Goal: Information Seeking & Learning: Check status

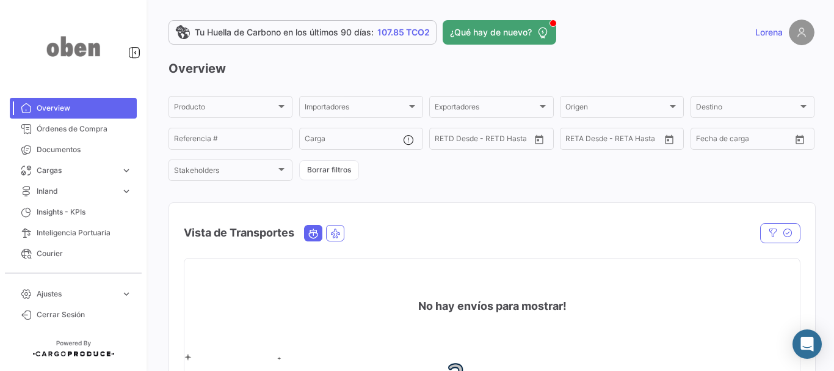
click at [402, 191] on div "Overview Producto Producto Importadores Importadores Exportadores Exportadores …" at bounding box center [492, 294] width 646 height 468
click at [60, 135] on link "Órdenes de Compra" at bounding box center [73, 128] width 127 height 21
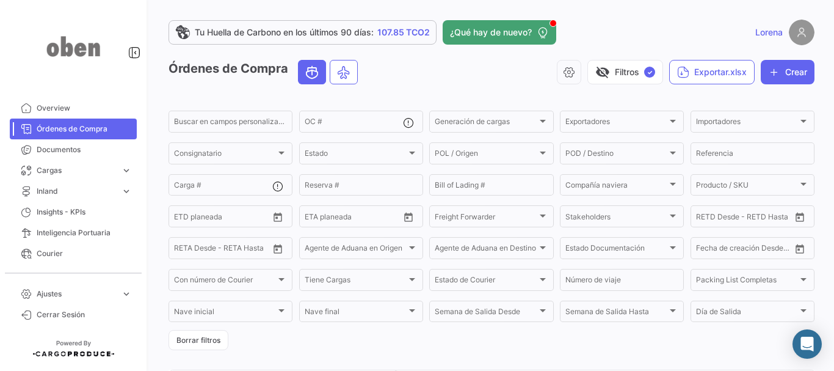
click at [447, 77] on div "visibility_off Filtros ✓ Exportar.xlsx Crear" at bounding box center [591, 72] width 447 height 24
click at [51, 112] on span "Overview" at bounding box center [84, 108] width 95 height 11
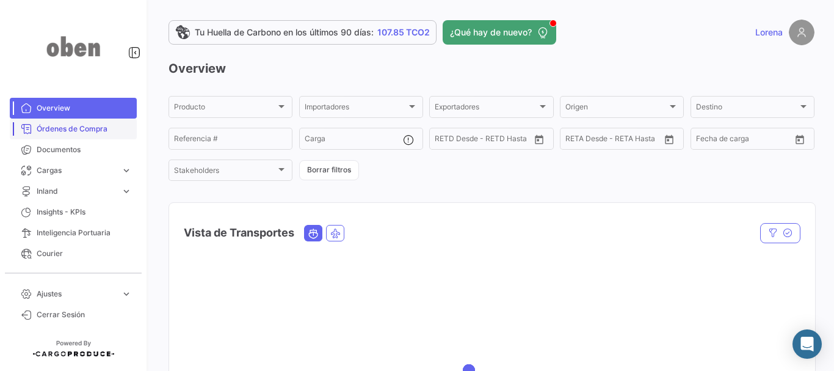
click at [57, 132] on span "Órdenes de Compra" at bounding box center [84, 128] width 95 height 11
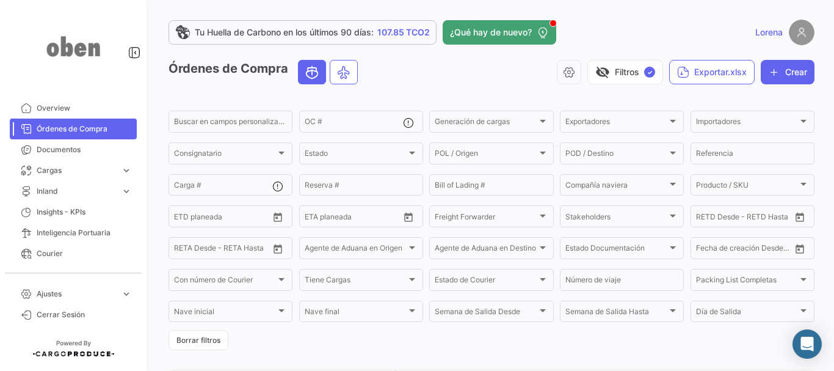
click at [456, 79] on div "visibility_off Filtros ✓ Exportar.xlsx Crear" at bounding box center [591, 72] width 447 height 24
click at [464, 65] on div "visibility_off Filtros ✓ Exportar.xlsx Crear" at bounding box center [591, 72] width 447 height 24
click at [241, 116] on div "Buscar en campos personalizados..." at bounding box center [230, 121] width 113 height 24
click at [448, 87] on div "Órdenes de Compra visibility_off Filtros ✓ Exportar.xlsx Crear" at bounding box center [492, 77] width 646 height 34
click at [395, 91] on div "Órdenes de Compra visibility_off Filtros ✓ Exportar.xlsx Crear" at bounding box center [492, 77] width 646 height 34
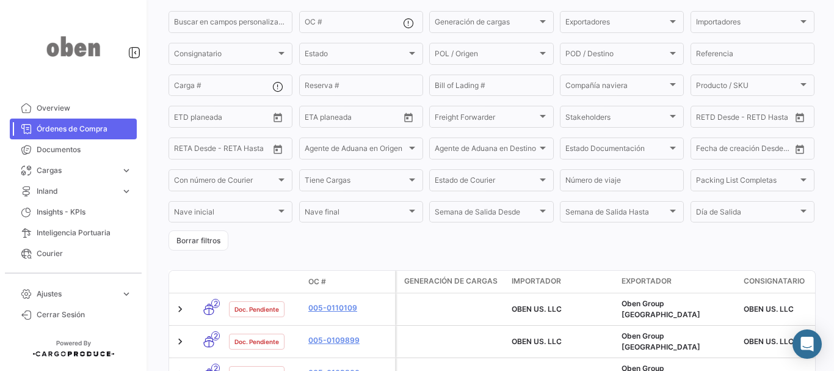
scroll to position [61, 0]
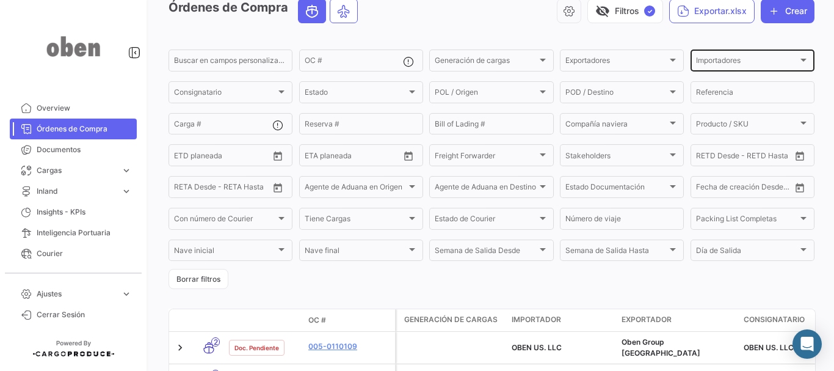
click at [750, 65] on div "Importadores" at bounding box center [747, 62] width 102 height 9
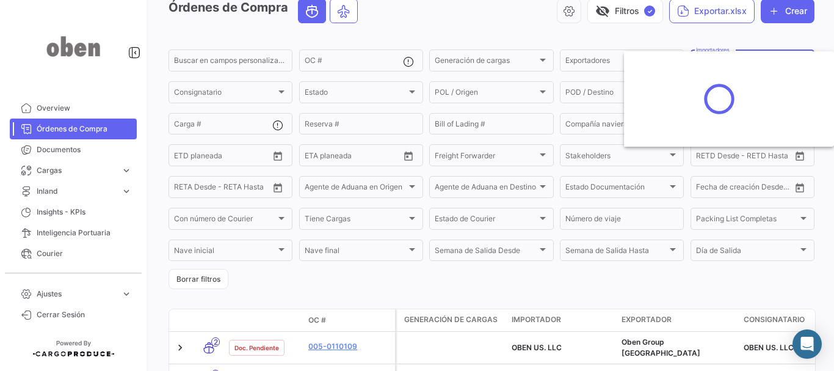
click at [752, 34] on div at bounding box center [417, 185] width 834 height 371
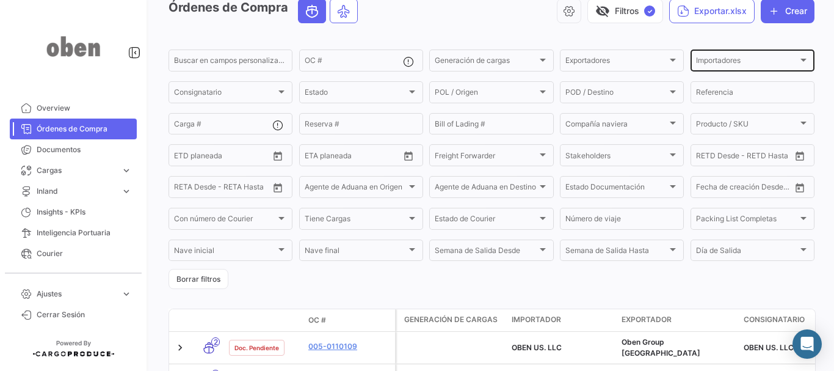
click at [732, 56] on div "Importadores Importadores" at bounding box center [752, 60] width 113 height 24
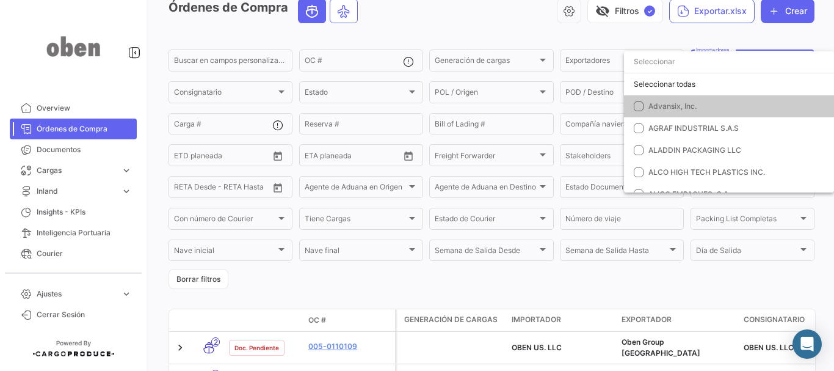
click at [730, 34] on div at bounding box center [417, 185] width 834 height 371
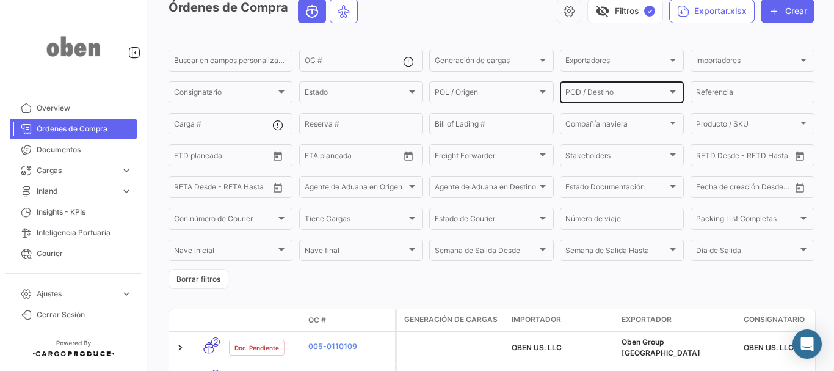
click at [626, 86] on div "POD / Destino POD / Destino" at bounding box center [621, 91] width 113 height 24
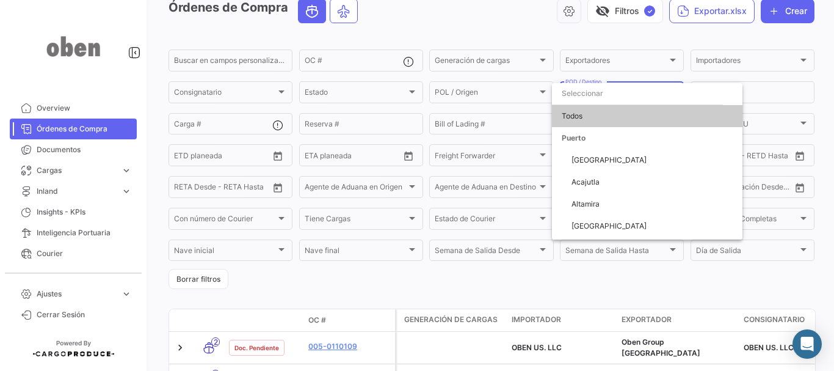
click at [617, 33] on div at bounding box center [417, 185] width 834 height 371
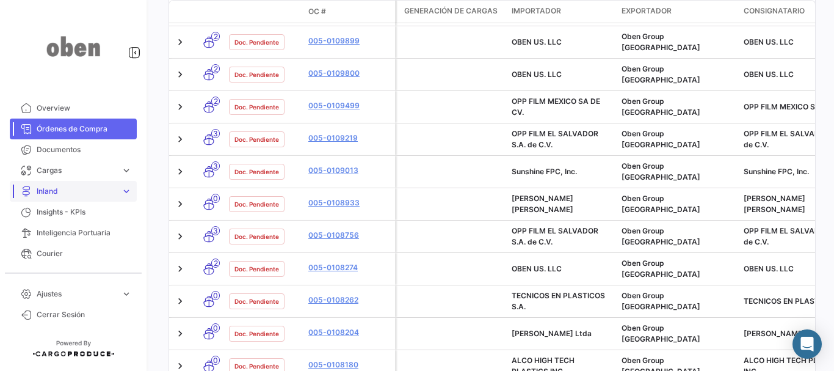
scroll to position [374, 0]
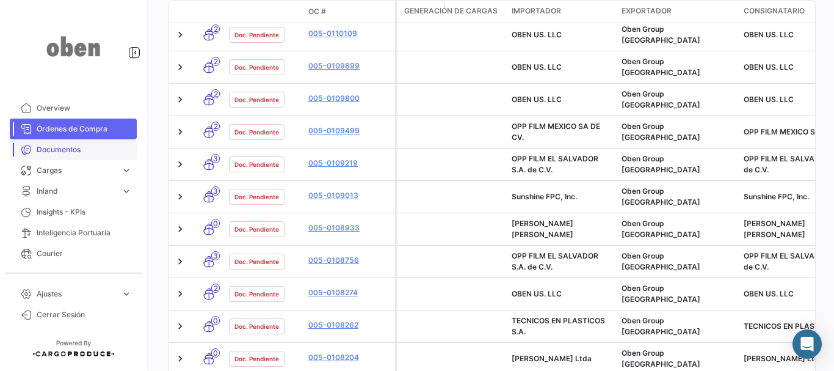
click at [74, 147] on span "Documentos" at bounding box center [84, 149] width 95 height 11
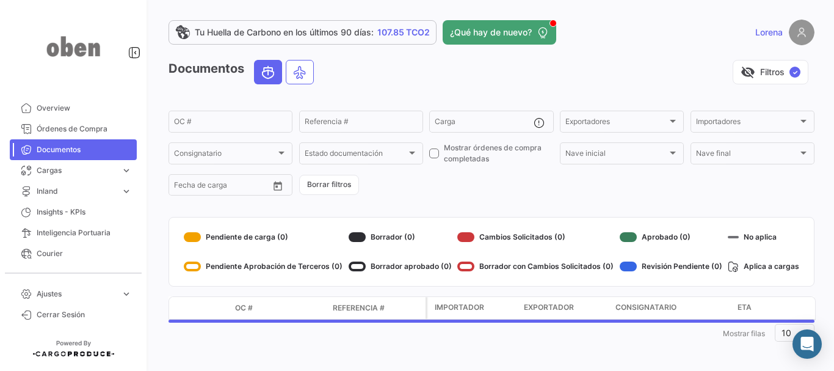
scroll to position [3, 0]
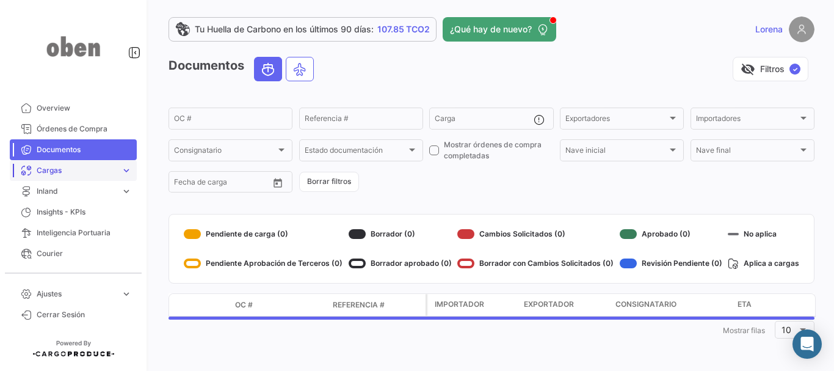
click at [62, 172] on span "Cargas" at bounding box center [76, 170] width 79 height 11
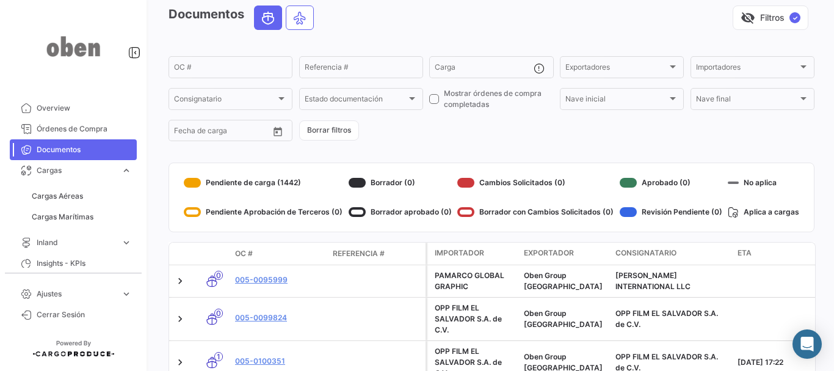
scroll to position [125, 0]
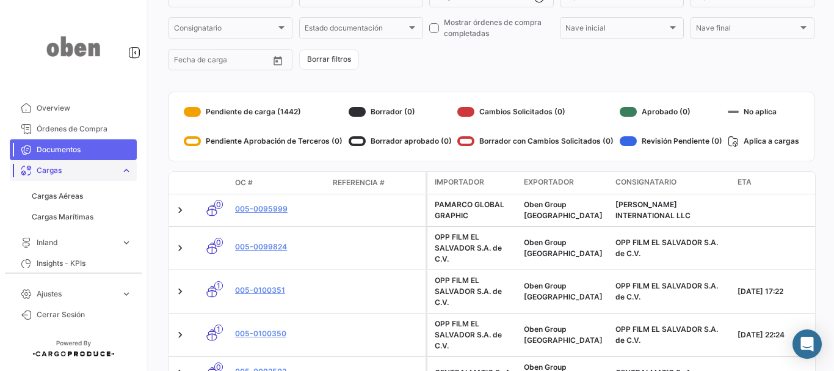
click at [70, 175] on span "Cargas" at bounding box center [76, 170] width 79 height 11
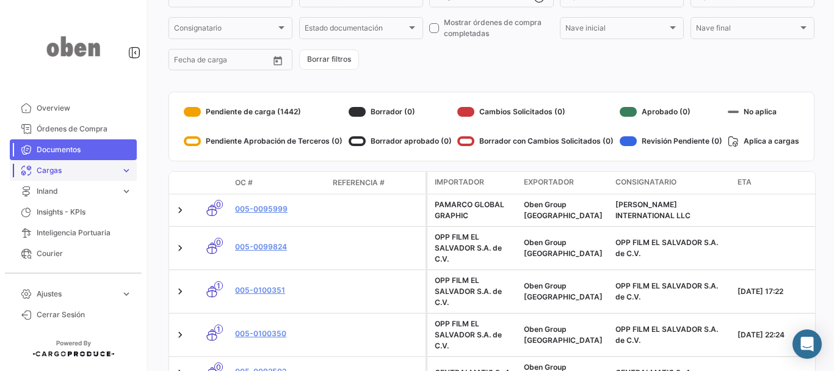
click at [70, 175] on span "Cargas" at bounding box center [76, 170] width 79 height 11
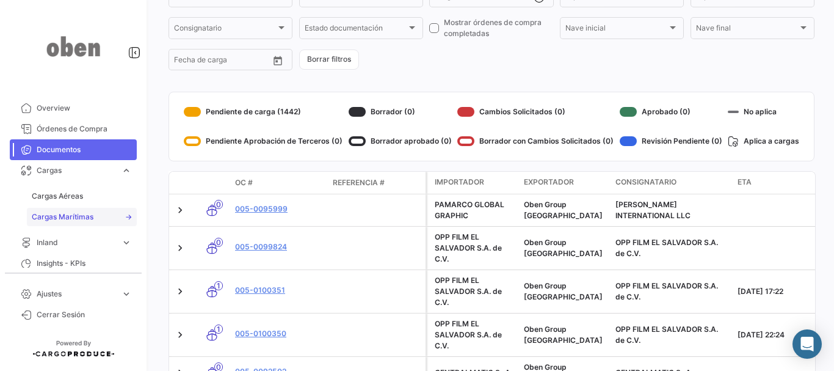
click at [77, 219] on span "Cargas Marítimas" at bounding box center [63, 216] width 62 height 11
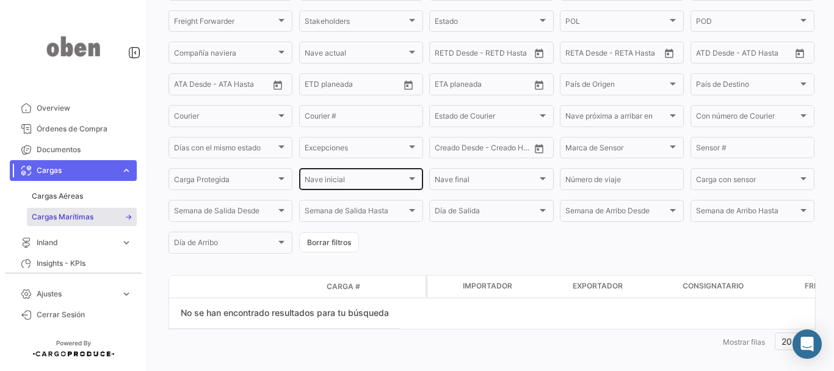
scroll to position [176, 0]
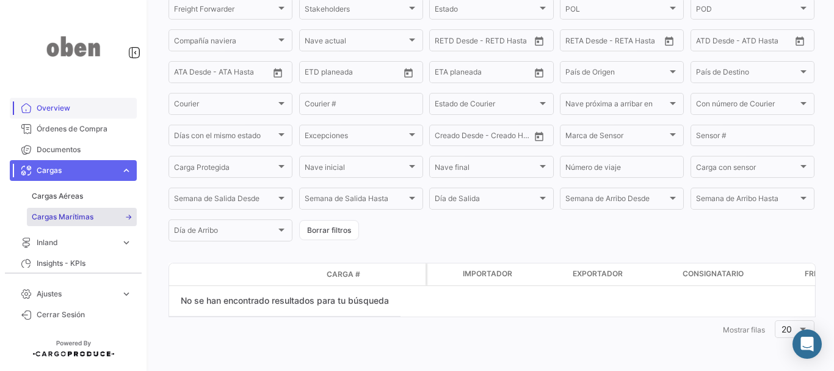
click at [68, 108] on span "Overview" at bounding box center [84, 108] width 95 height 11
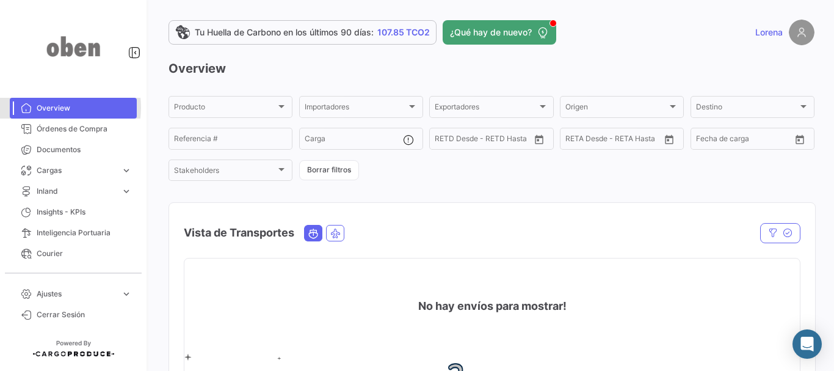
click at [52, 107] on span "Overview" at bounding box center [84, 108] width 95 height 11
click at [57, 131] on span "Órdenes de Compra" at bounding box center [84, 128] width 95 height 11
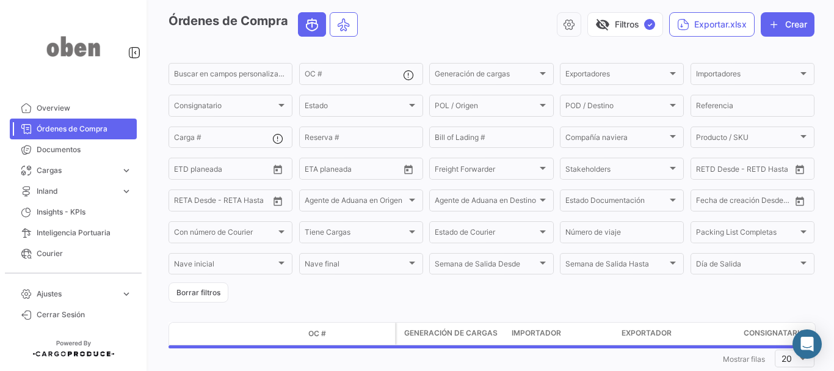
scroll to position [76, 0]
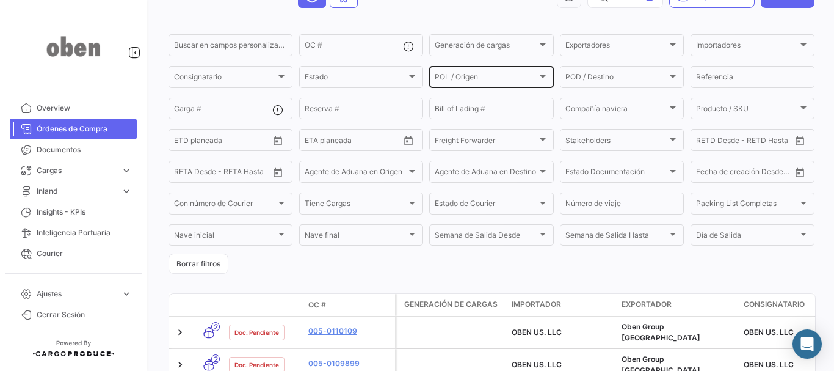
click at [492, 74] on div "POL / Origen" at bounding box center [486, 78] width 102 height 9
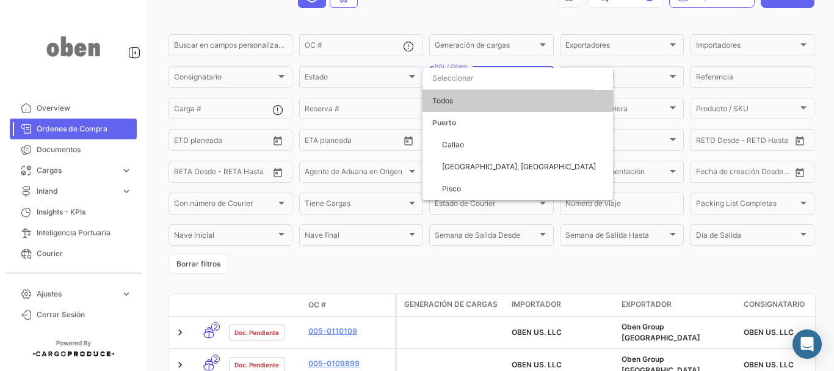
click at [652, 79] on div at bounding box center [417, 185] width 834 height 371
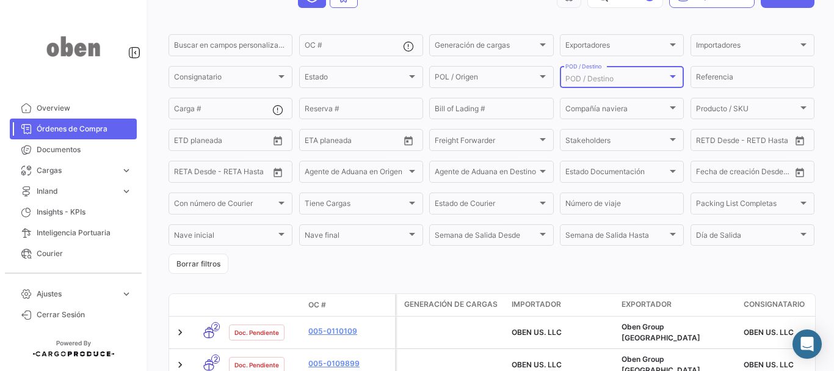
click at [639, 79] on div "POD / Destino" at bounding box center [616, 78] width 102 height 9
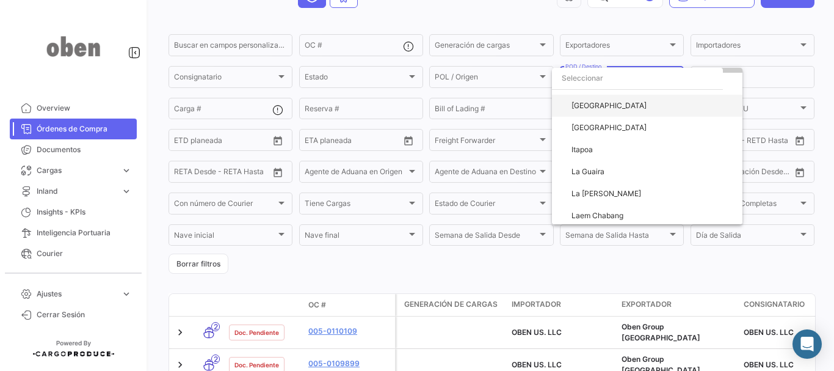
scroll to position [598, 0]
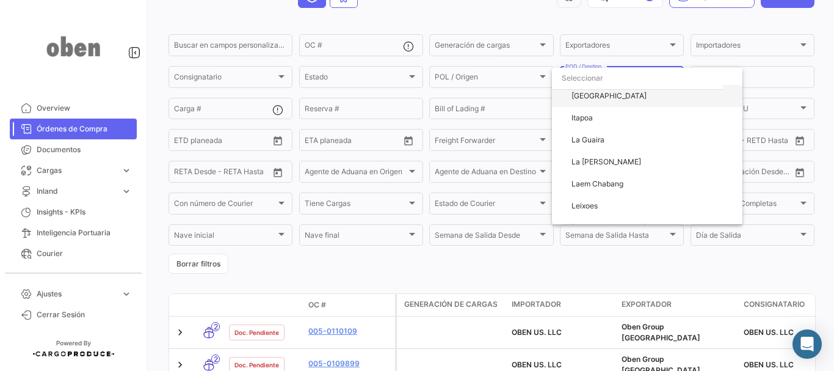
click at [589, 98] on span "[GEOGRAPHIC_DATA]" at bounding box center [609, 95] width 75 height 9
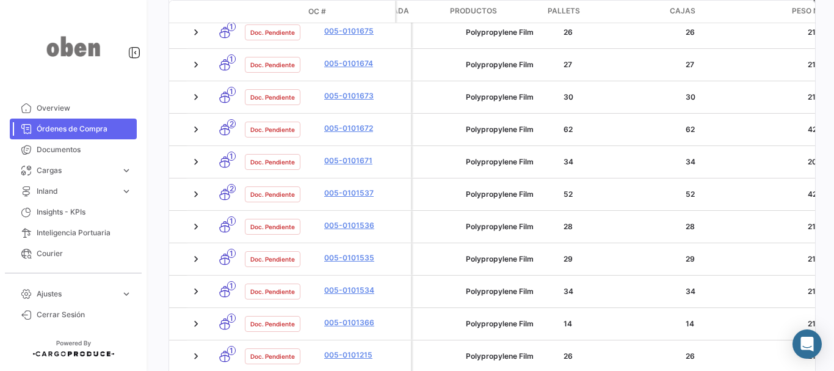
scroll to position [0, 2440]
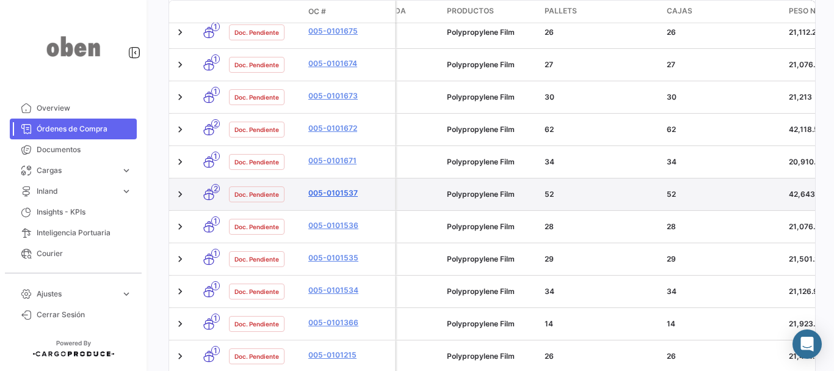
click at [332, 187] on link "005-0101537" at bounding box center [349, 192] width 82 height 11
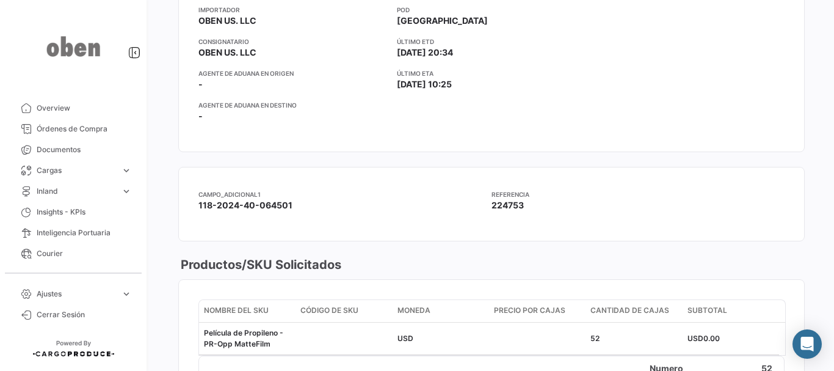
scroll to position [488, 0]
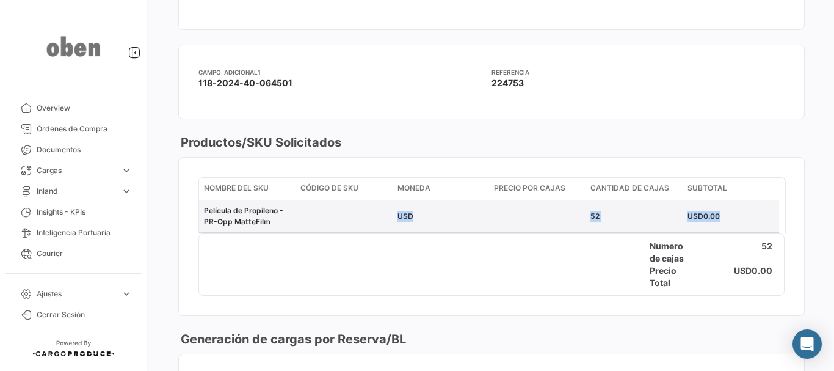
drag, startPoint x: 399, startPoint y: 217, endPoint x: 732, endPoint y: 217, distance: 332.8
click at [732, 217] on div "Película de Propileno - PR-Opp MatteFilm USD 52 USD 0.00" at bounding box center [489, 216] width 580 height 32
click at [733, 217] on div "USD 0.00" at bounding box center [731, 216] width 87 height 11
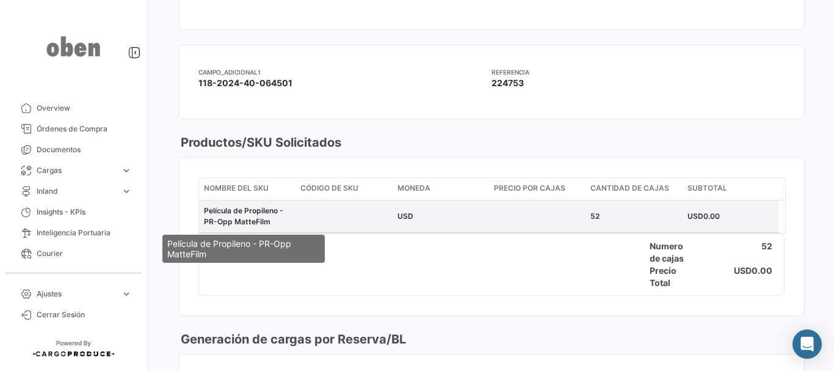
click at [223, 214] on span "Película de Propileno - PR-Opp MatteFilm" at bounding box center [243, 216] width 79 height 20
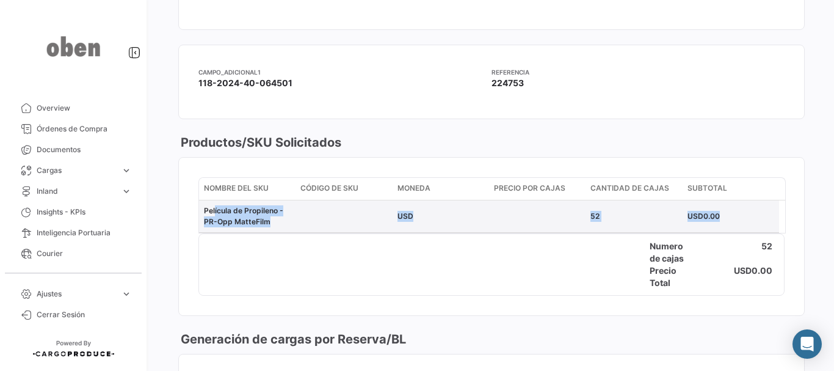
drag, startPoint x: 211, startPoint y: 209, endPoint x: 727, endPoint y: 219, distance: 515.5
click at [727, 219] on div "Película de Propileno - PR-Opp MatteFilm USD 52 USD 0.00" at bounding box center [489, 216] width 580 height 32
click at [727, 219] on div "USD 0.00" at bounding box center [731, 216] width 87 height 11
drag, startPoint x: 727, startPoint y: 214, endPoint x: 201, endPoint y: 209, distance: 525.8
click at [201, 209] on div "Película de Propileno - PR-Opp MatteFilm USD 52 USD 0.00" at bounding box center [489, 216] width 580 height 32
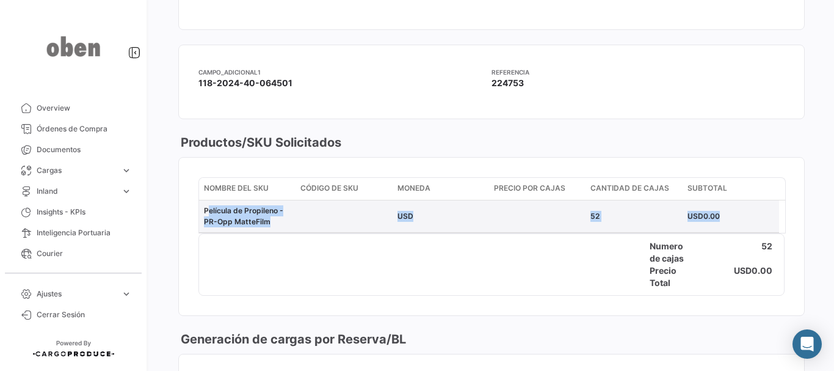
click at [234, 209] on span "Película de Propileno - PR-Opp MatteFilm" at bounding box center [243, 216] width 79 height 20
drag, startPoint x: 219, startPoint y: 211, endPoint x: 722, endPoint y: 220, distance: 503.2
click at [722, 220] on div "Película de Propileno - PR-Opp MatteFilm USD 52 USD 0.00" at bounding box center [489, 216] width 580 height 32
click at [722, 220] on div "USD 0.00" at bounding box center [731, 216] width 87 height 11
drag, startPoint x: 721, startPoint y: 214, endPoint x: 431, endPoint y: 214, distance: 290.0
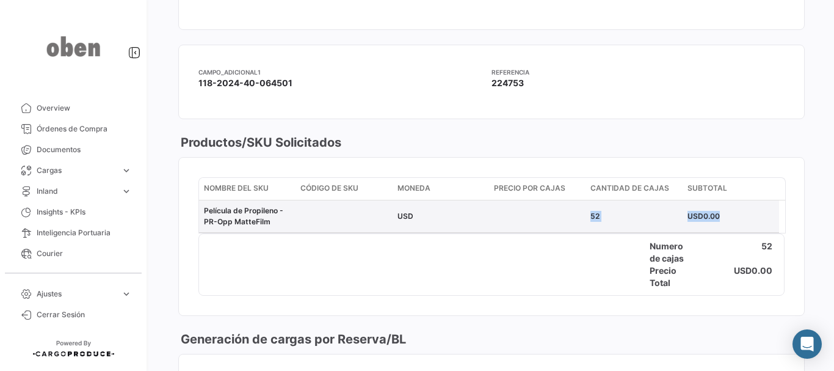
click at [432, 214] on div "Película de Propileno - PR-Opp MatteFilm USD 52 USD 0.00" at bounding box center [489, 216] width 580 height 32
click at [431, 214] on div "USD" at bounding box center [441, 216] width 87 height 11
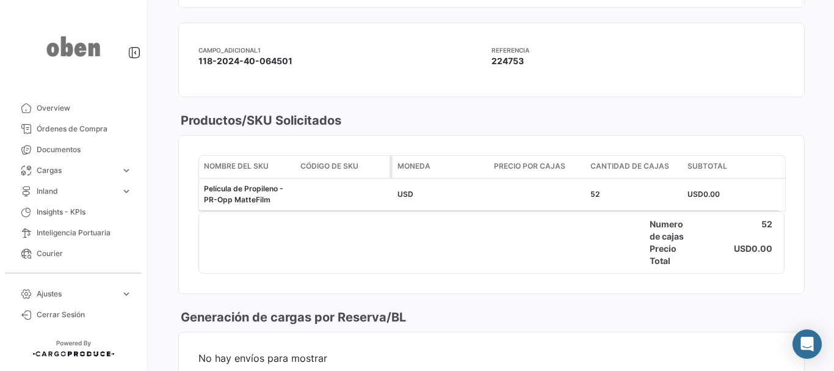
scroll to position [492, 0]
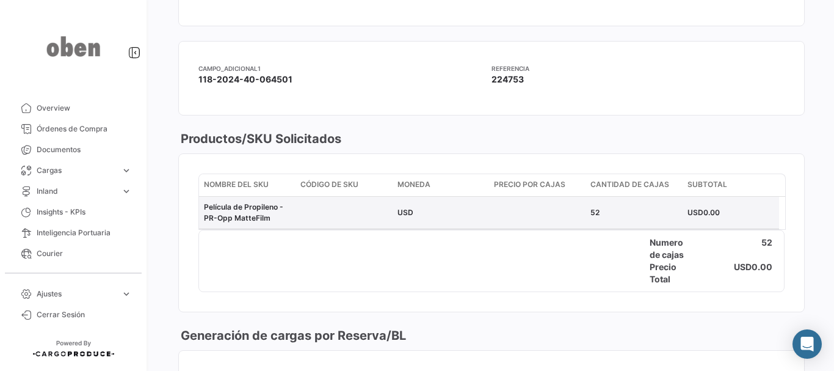
click at [426, 212] on div "USD" at bounding box center [441, 212] width 87 height 11
click at [305, 215] on datatable-body-cell at bounding box center [344, 213] width 96 height 32
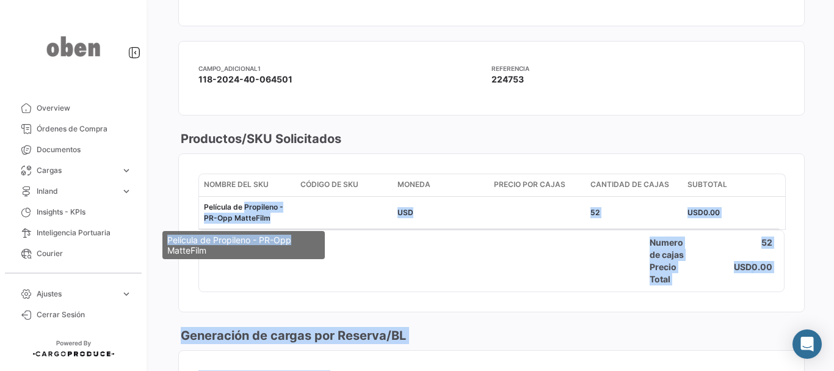
drag, startPoint x: 242, startPoint y: 211, endPoint x: 305, endPoint y: 225, distance: 64.0
click at [305, 225] on body "Overview Órdenes de Compra Documentos Cargas expand_more Cargas Aéreas Cargas M…" at bounding box center [417, 185] width 834 height 371
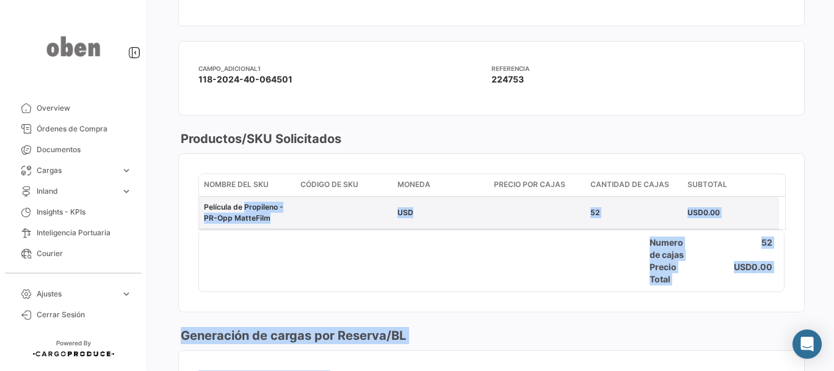
drag, startPoint x: 321, startPoint y: 222, endPoint x: 332, endPoint y: 222, distance: 11.0
click at [322, 222] on datatable-body-cell at bounding box center [344, 213] width 96 height 32
click at [547, 222] on datatable-body-cell at bounding box center [537, 213] width 96 height 32
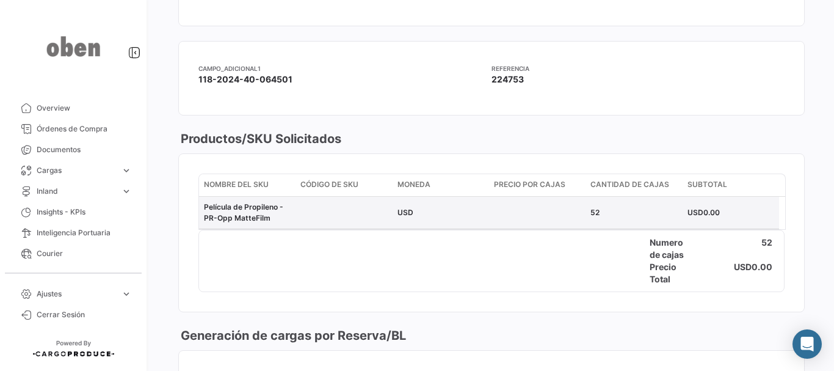
click at [615, 222] on datatable-body-cell "52" at bounding box center [634, 213] width 96 height 32
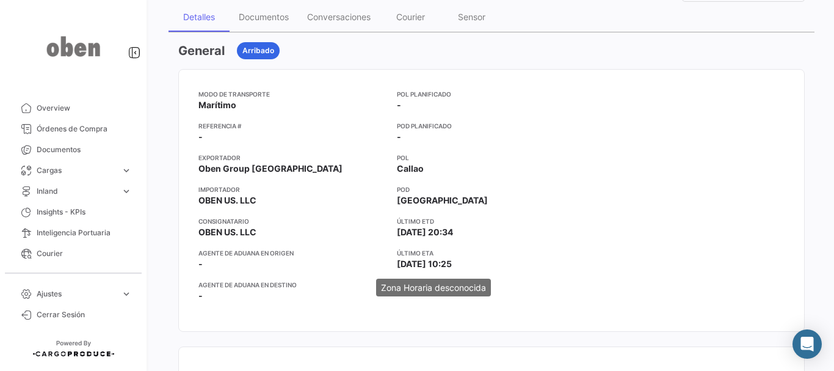
scroll to position [126, 0]
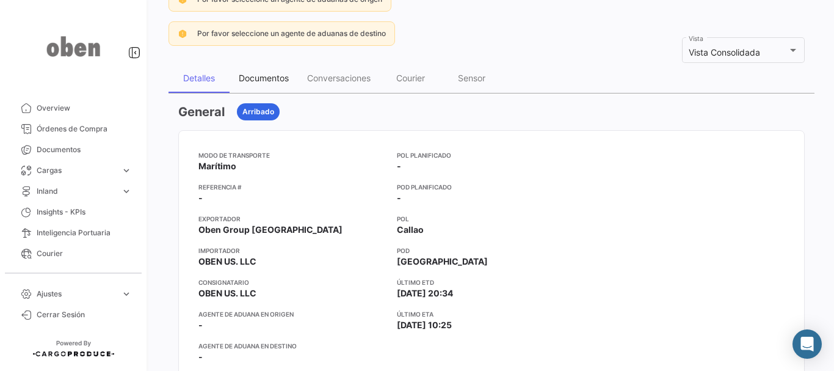
click at [261, 78] on div "Documentos" at bounding box center [264, 78] width 50 height 10
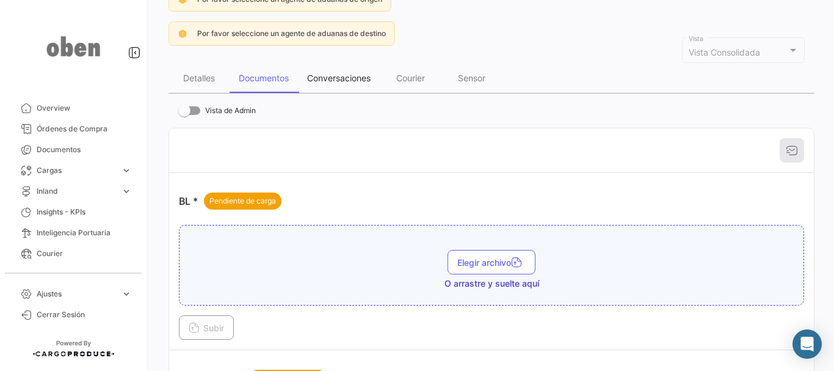
click at [326, 78] on div "Conversaciones" at bounding box center [339, 78] width 64 height 10
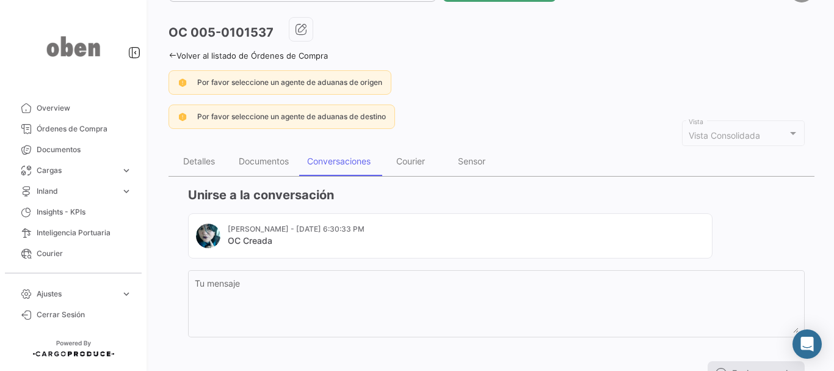
scroll to position [61, 0]
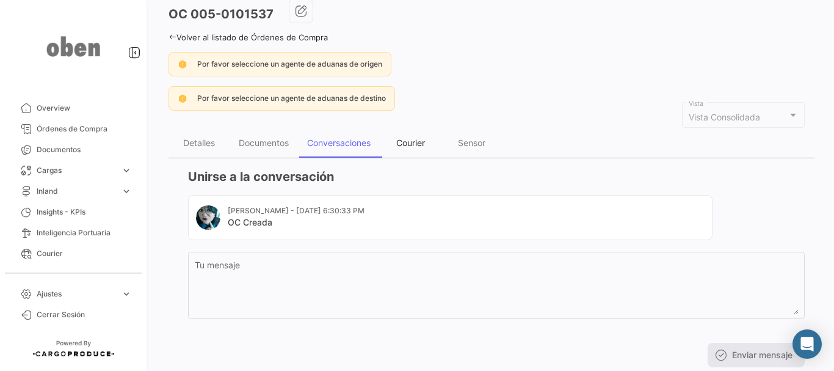
click at [423, 140] on div "Courier" at bounding box center [410, 142] width 29 height 10
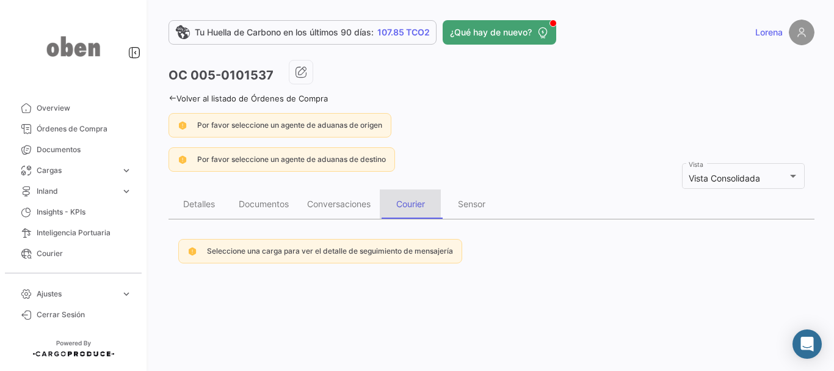
scroll to position [0, 0]
click at [473, 206] on div "Sensor" at bounding box center [471, 203] width 27 height 10
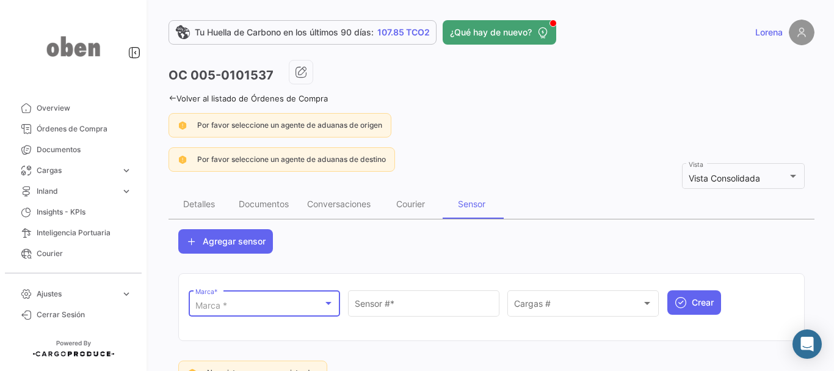
click at [311, 303] on div "Marca *" at bounding box center [259, 305] width 128 height 10
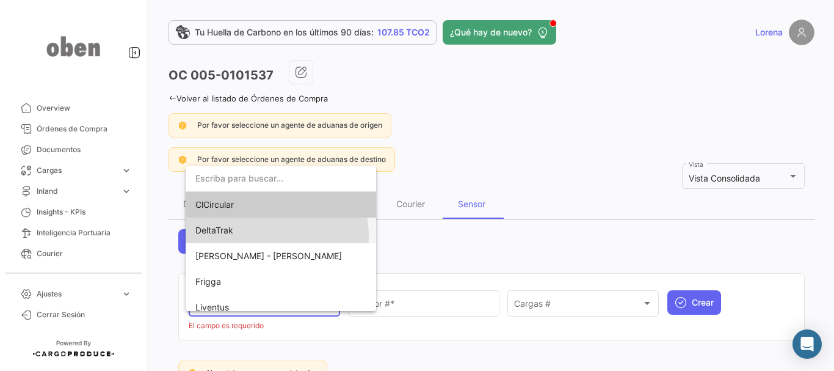
click at [271, 234] on span "DeltaTrak" at bounding box center [280, 230] width 171 height 26
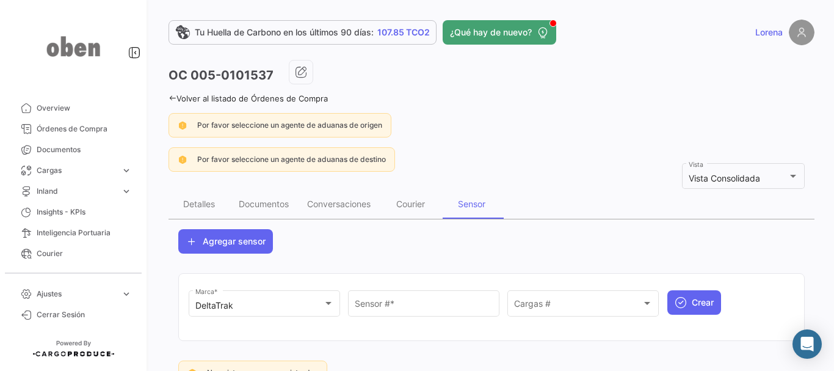
click at [432, 265] on div "Oben Group Exporter Seleccionar un Cliente * DeltaTrak Marca * Sensor # * Carga…" at bounding box center [491, 306] width 626 height 87
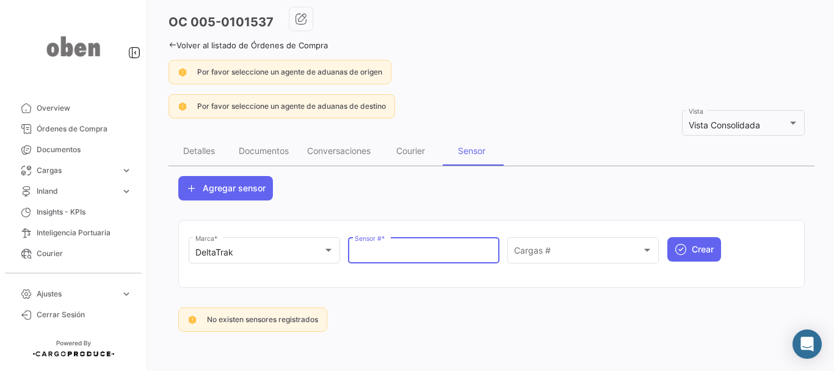
click at [426, 247] on input "Sensor # *" at bounding box center [424, 252] width 139 height 10
click at [423, 256] on input "Sensor # *" at bounding box center [424, 252] width 139 height 10
click at [547, 250] on span "Cargas #" at bounding box center [578, 252] width 128 height 10
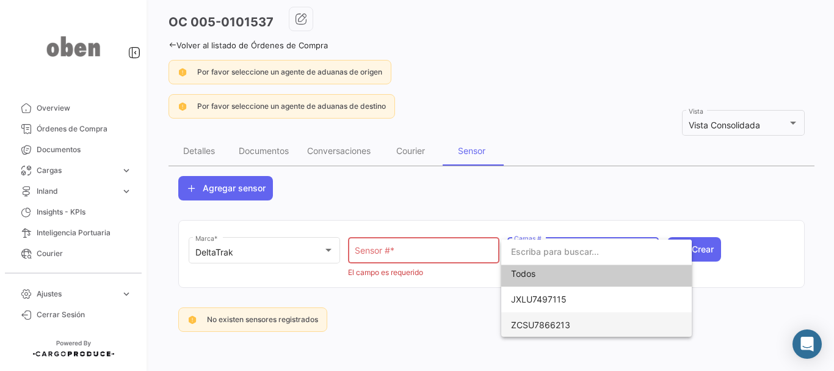
scroll to position [5, 0]
click at [544, 197] on div at bounding box center [417, 185] width 834 height 371
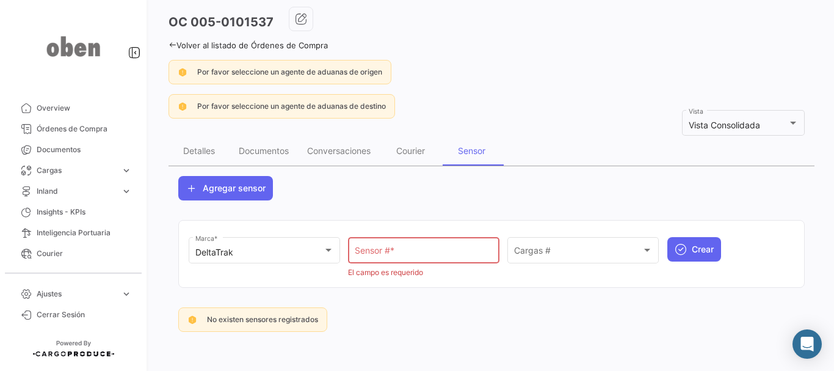
click at [419, 258] on input "Sensor # *" at bounding box center [424, 252] width 139 height 10
click at [309, 248] on div "DeltaTrak" at bounding box center [259, 252] width 128 height 10
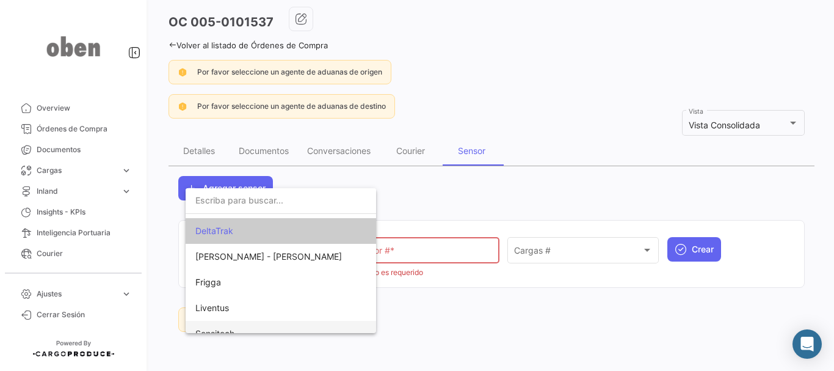
scroll to position [0, 0]
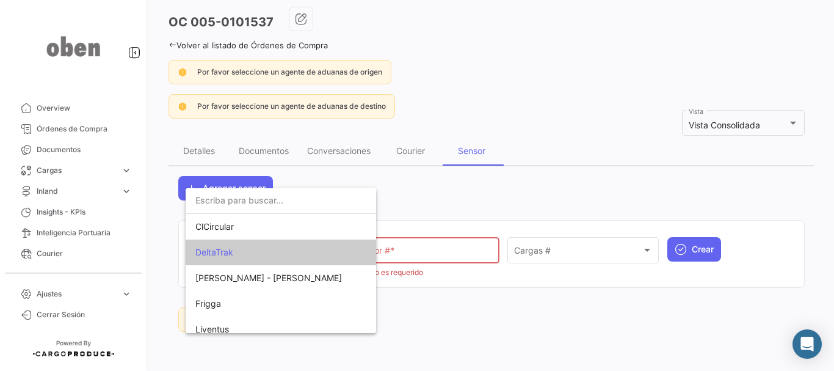
click at [547, 211] on div at bounding box center [417, 185] width 834 height 371
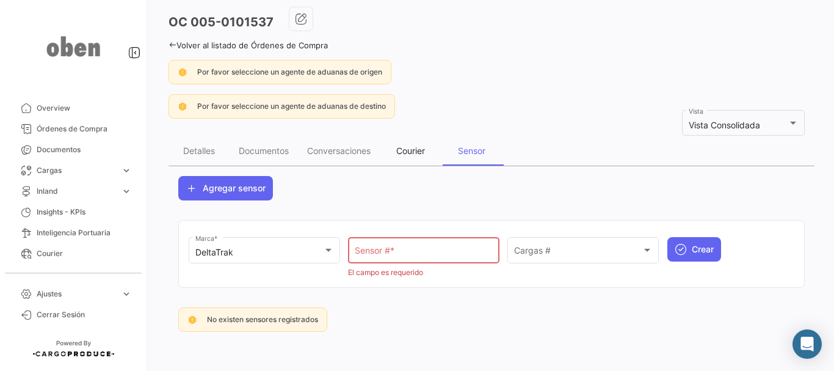
click at [429, 151] on div "Courier" at bounding box center [410, 150] width 61 height 29
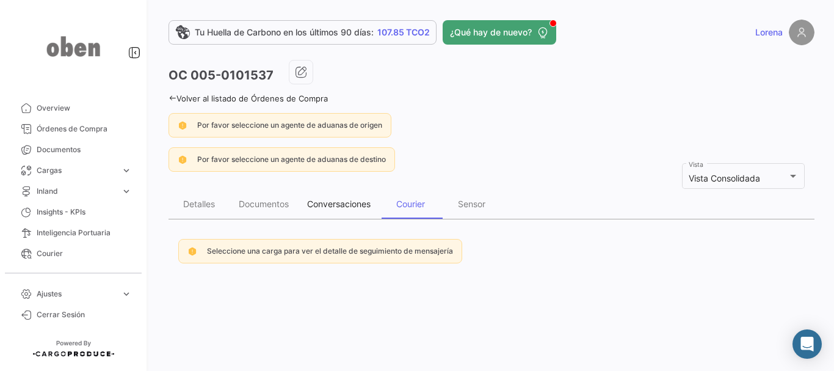
click at [339, 210] on div "Conversaciones" at bounding box center [339, 203] width 82 height 29
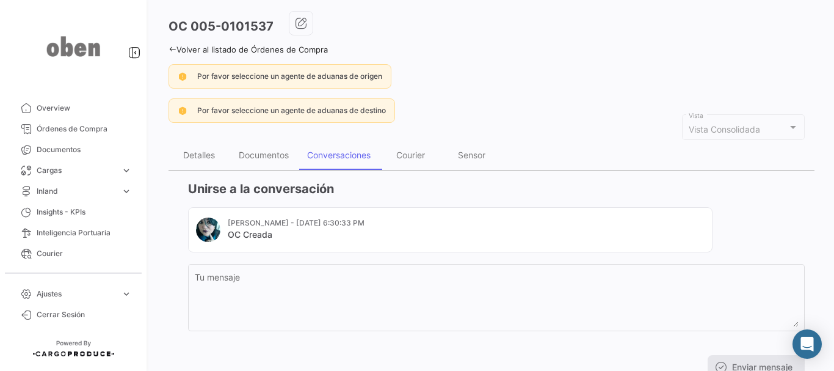
scroll to position [96, 0]
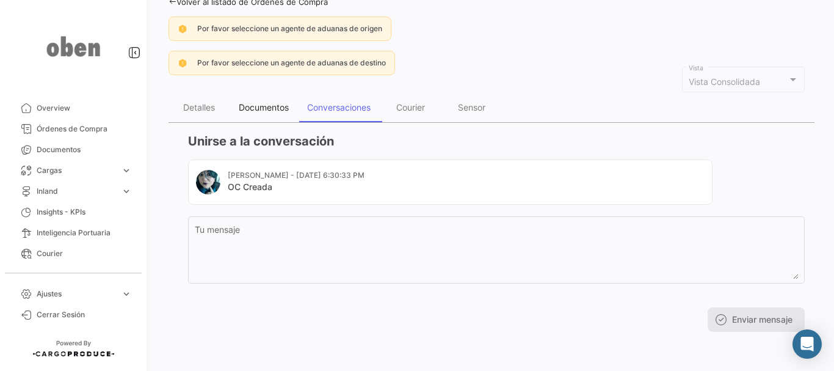
click at [279, 103] on div "Documentos" at bounding box center [264, 107] width 50 height 10
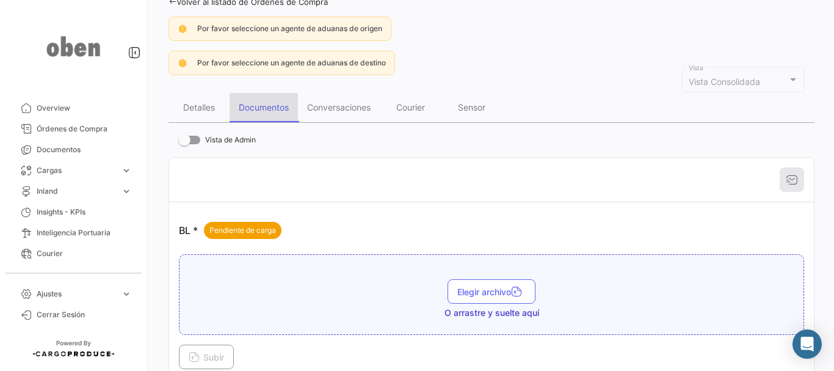
scroll to position [0, 0]
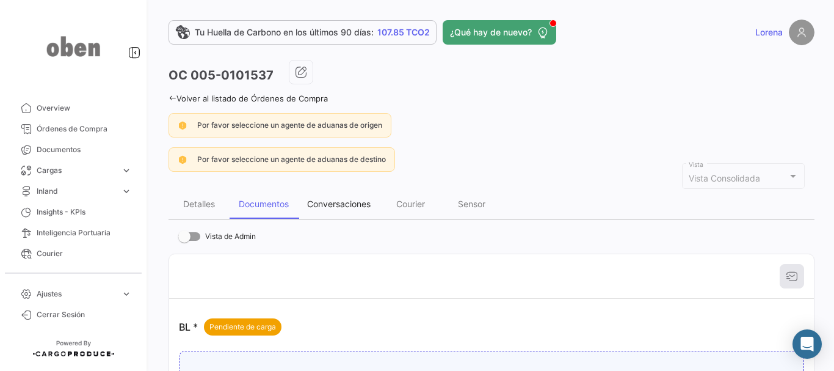
click at [332, 207] on div "Conversaciones" at bounding box center [339, 203] width 64 height 10
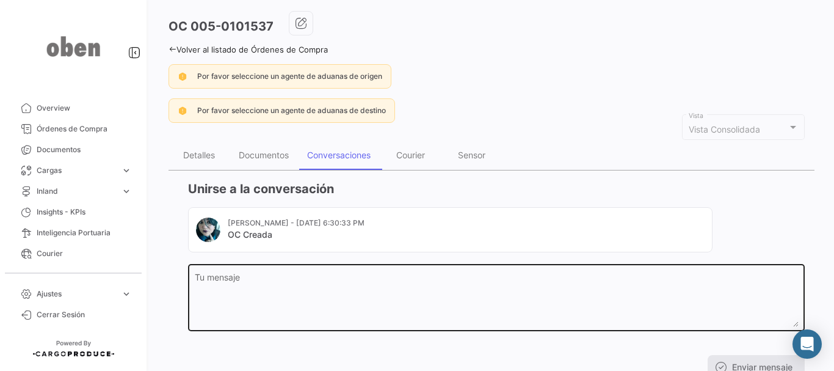
scroll to position [96, 0]
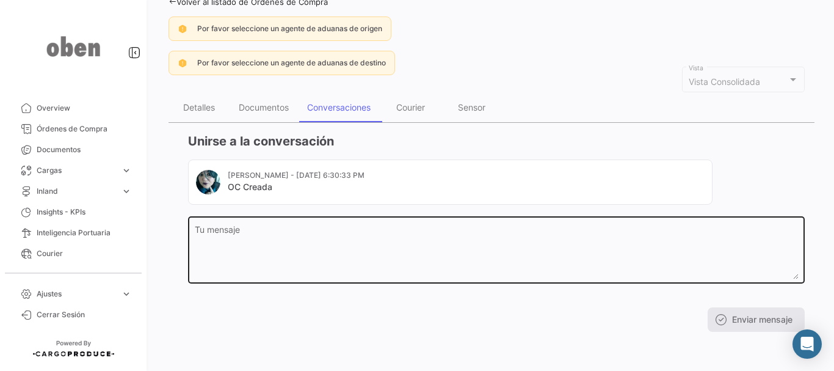
click at [310, 256] on textarea "Tu mensaje" at bounding box center [497, 252] width 604 height 54
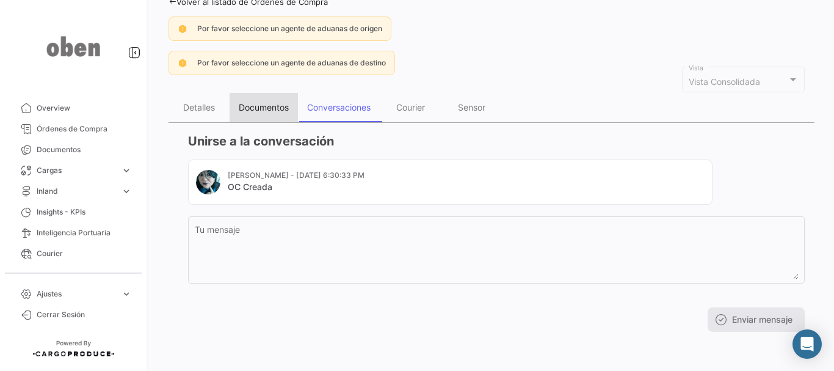
click at [250, 114] on div "Documentos" at bounding box center [264, 107] width 68 height 29
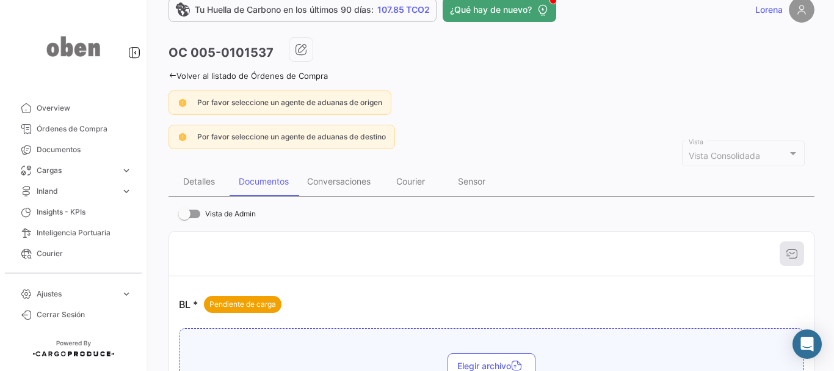
scroll to position [0, 0]
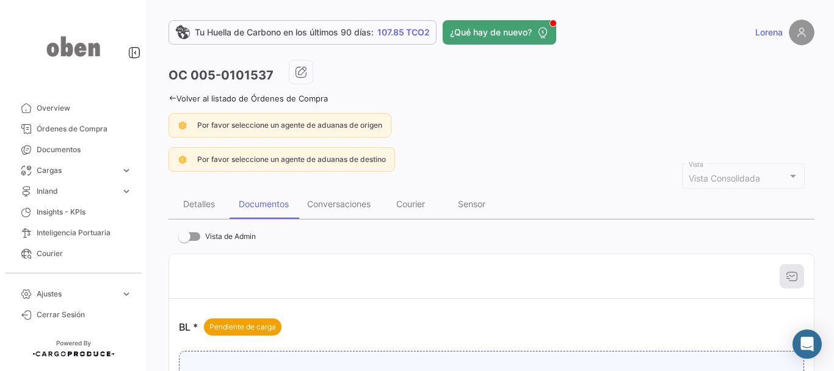
click at [191, 235] on span at bounding box center [189, 236] width 22 height 9
click at [184, 241] on input "Vista de Admin" at bounding box center [184, 241] width 1 height 1
checkbox input "true"
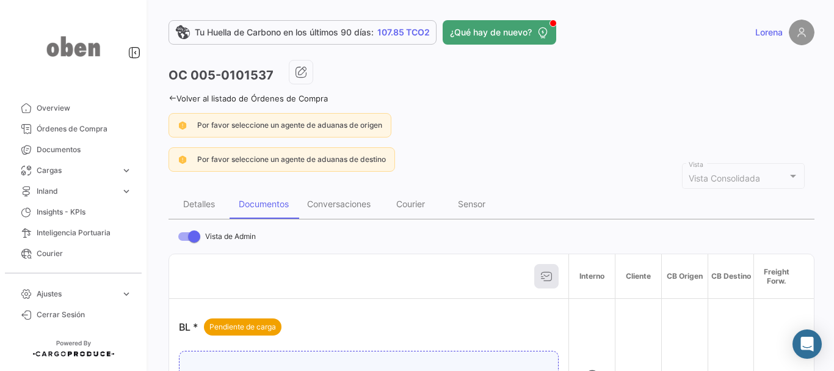
scroll to position [122, 0]
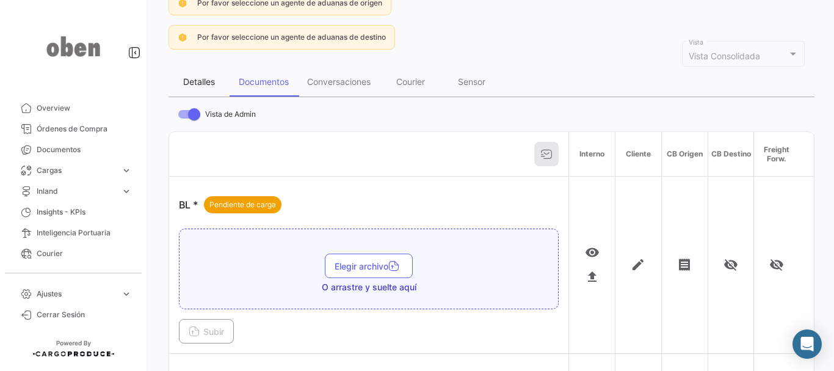
click at [202, 76] on div "Detalles" at bounding box center [199, 81] width 32 height 10
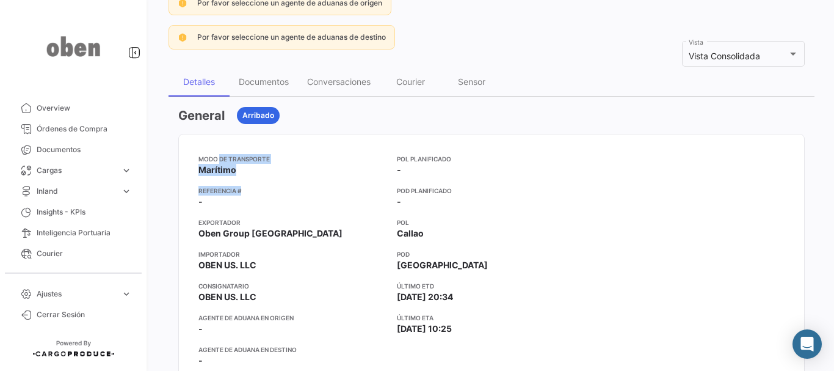
drag, startPoint x: 221, startPoint y: 157, endPoint x: 256, endPoint y: 178, distance: 40.8
click at [256, 178] on div "Modo de Transporte Marítimo Referencia # - Exportador Oben Group [GEOGRAPHIC_DA…" at bounding box center [292, 265] width 189 height 222
click at [313, 176] on div "Modo de Transporte Marítimo Referencia # - Exportador Oben Group [GEOGRAPHIC_DA…" at bounding box center [292, 265] width 189 height 222
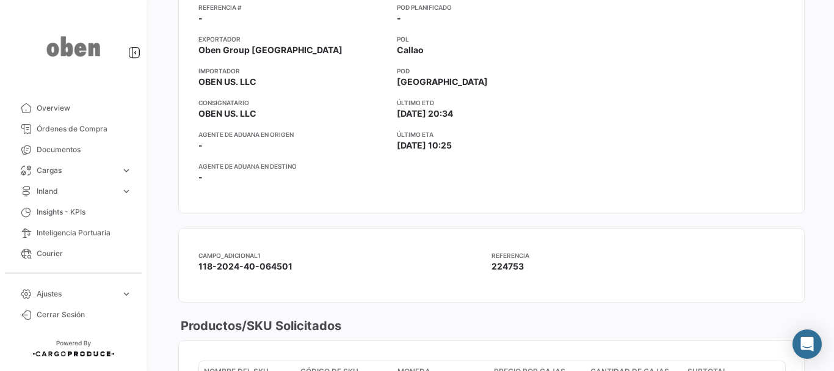
scroll to position [0, 0]
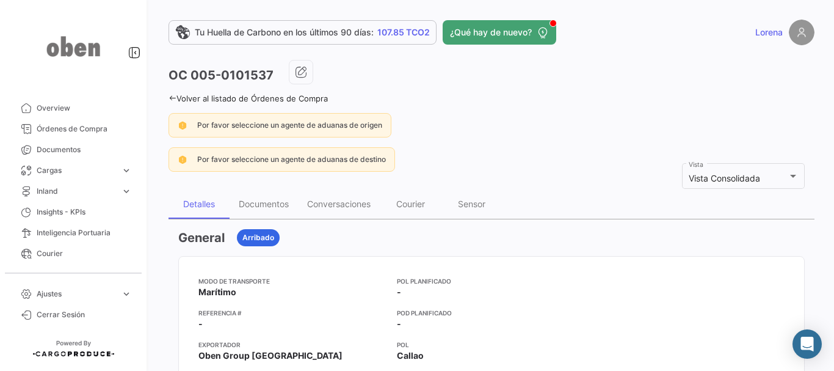
click at [170, 97] on icon at bounding box center [173, 98] width 8 height 8
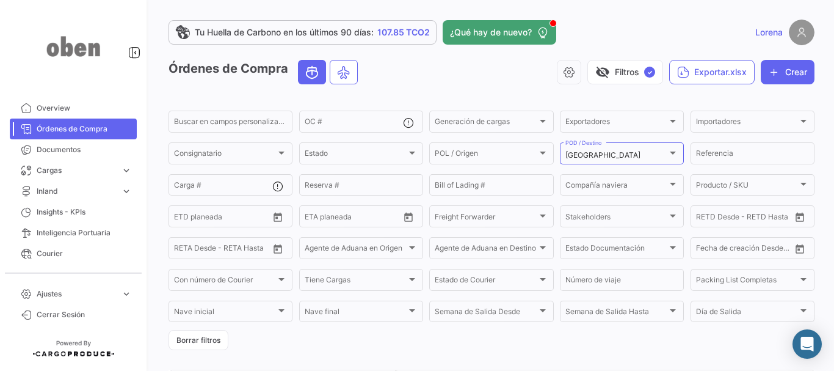
click at [681, 198] on form "Buscar en campos personalizados... OC # Generación de cargas Generación de carg…" at bounding box center [492, 229] width 646 height 241
click at [424, 232] on form "Buscar en campos personalizados... OC # Generación de cargas Generación de carg…" at bounding box center [492, 229] width 646 height 241
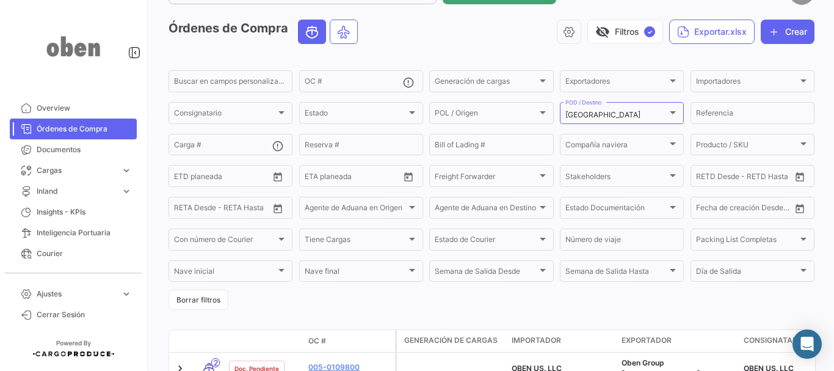
scroll to position [61, 0]
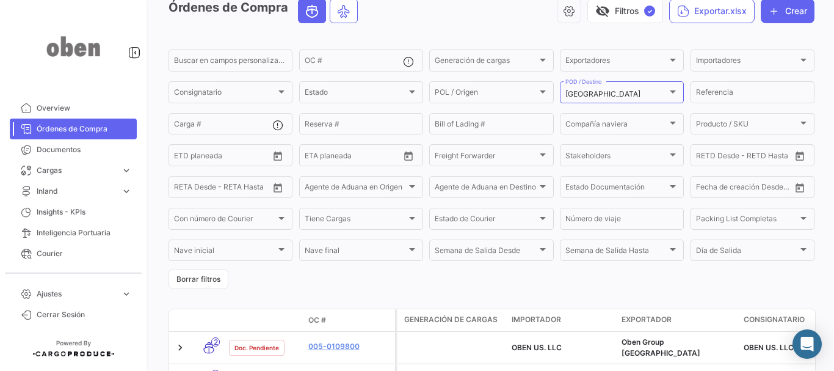
click at [421, 234] on form "Buscar en campos personalizados... OC # Generación de cargas Generación de carg…" at bounding box center [492, 168] width 646 height 241
click at [483, 251] on span "Semana de Salida Desde" at bounding box center [486, 252] width 102 height 9
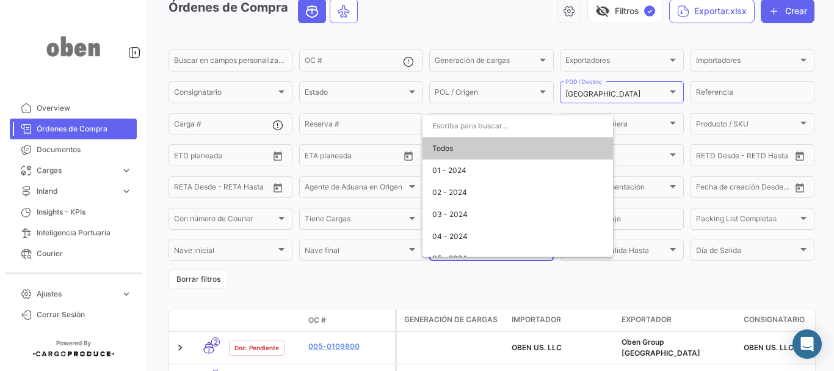
click at [506, 289] on div at bounding box center [417, 185] width 834 height 371
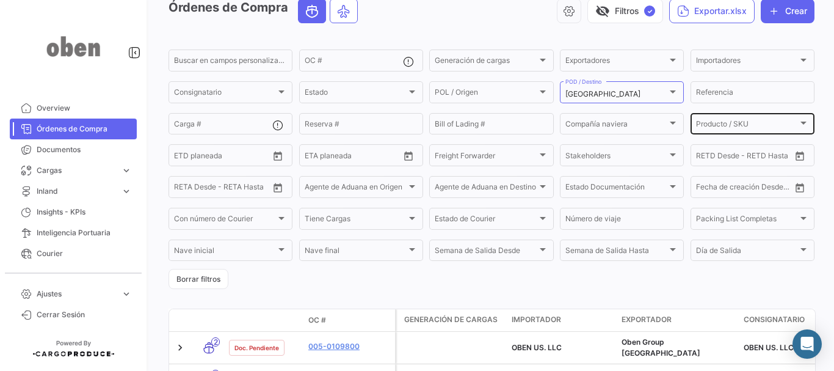
click at [790, 119] on div "Producto / SKU Producto / SKU" at bounding box center [752, 123] width 113 height 24
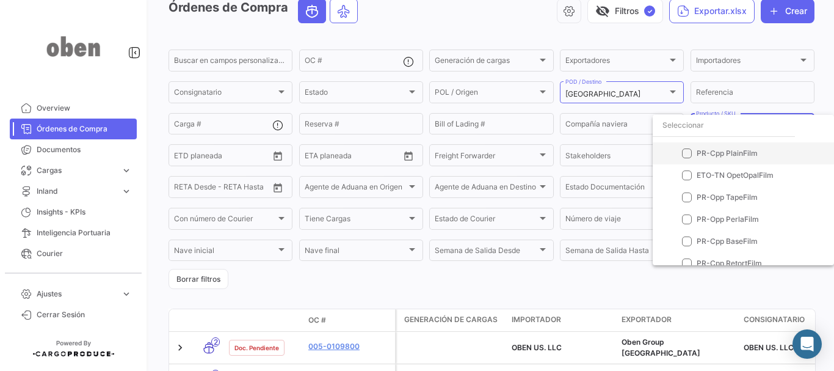
scroll to position [733, 0]
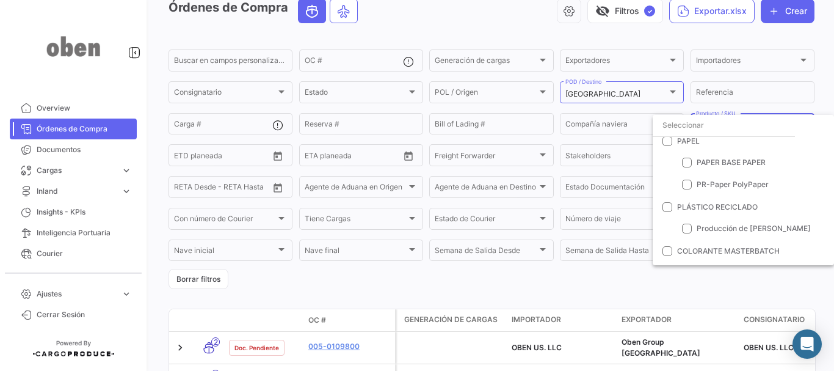
click at [630, 272] on div at bounding box center [417, 185] width 834 height 371
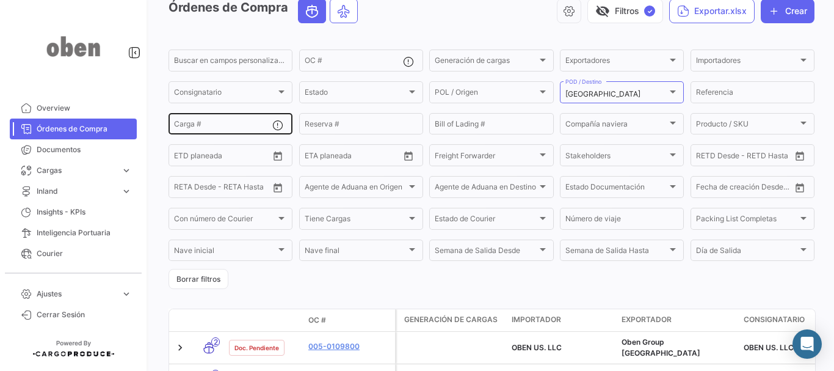
click at [236, 120] on div "Carga #" at bounding box center [223, 123] width 98 height 24
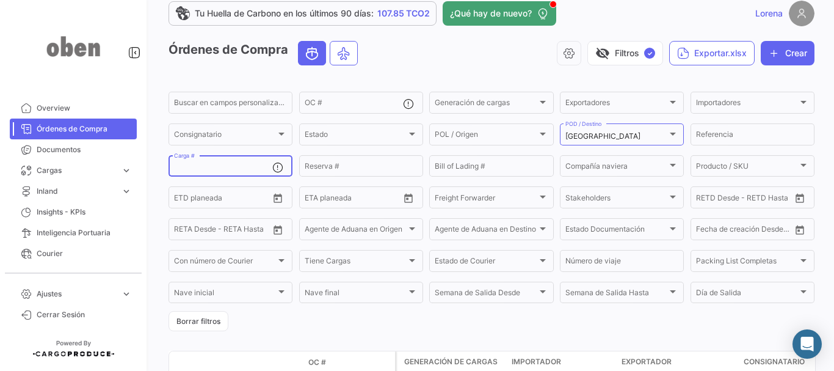
scroll to position [0, 0]
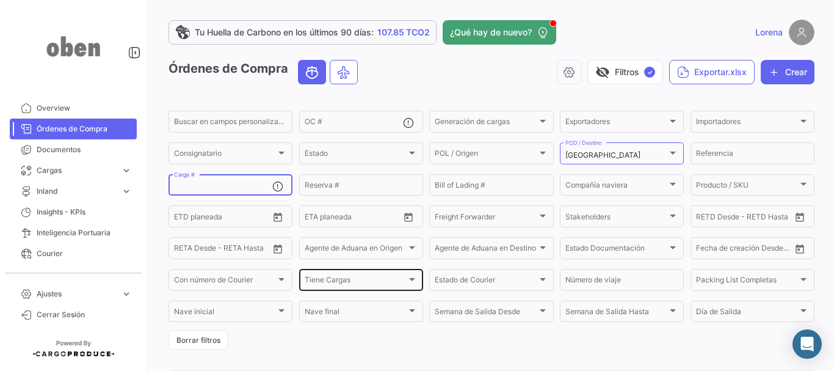
click at [409, 278] on div at bounding box center [412, 279] width 6 height 3
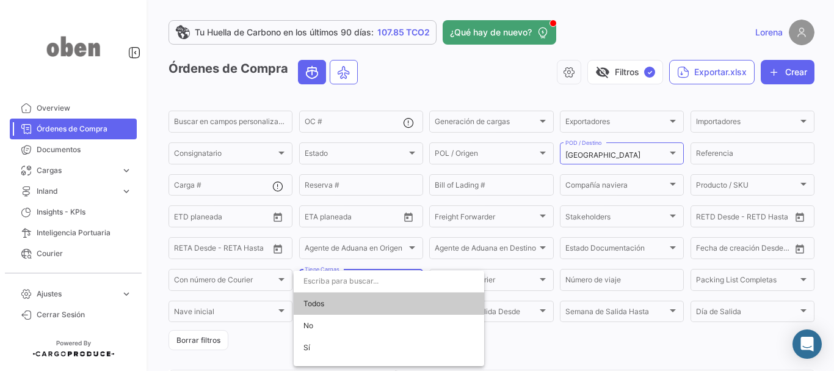
click at [407, 278] on input "dropdown search" at bounding box center [389, 281] width 191 height 22
click at [423, 263] on div at bounding box center [417, 185] width 834 height 371
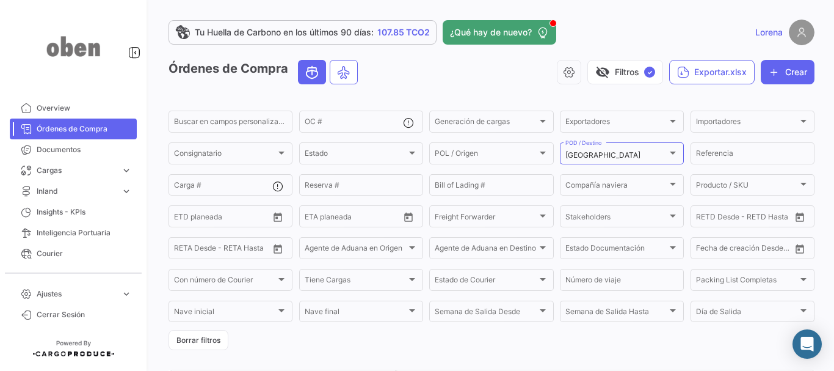
click at [554, 114] on form "Buscar en campos personalizados... OC # Generación de cargas Generación de carg…" at bounding box center [492, 229] width 646 height 241
click at [545, 118] on div "Generación de cargas Generación de cargas" at bounding box center [491, 121] width 124 height 24
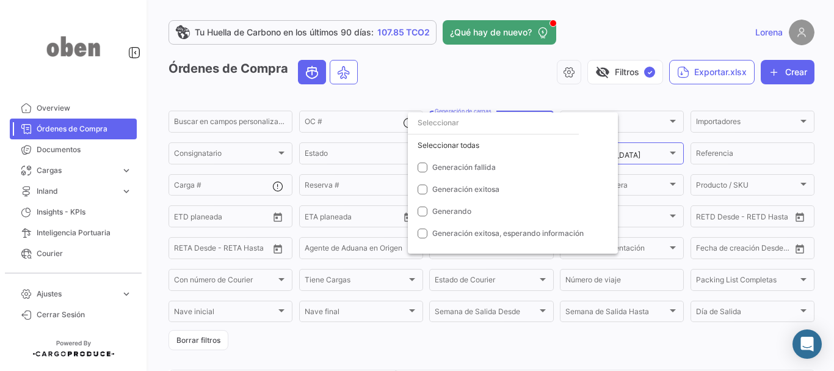
click at [484, 94] on div at bounding box center [417, 185] width 834 height 371
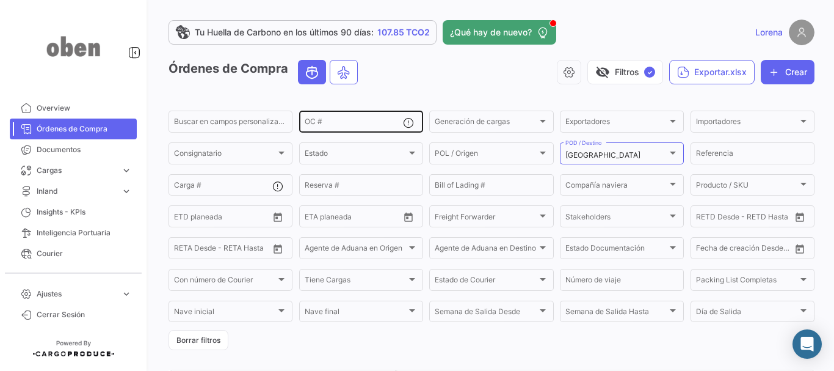
click at [371, 123] on input "OC #" at bounding box center [354, 123] width 98 height 9
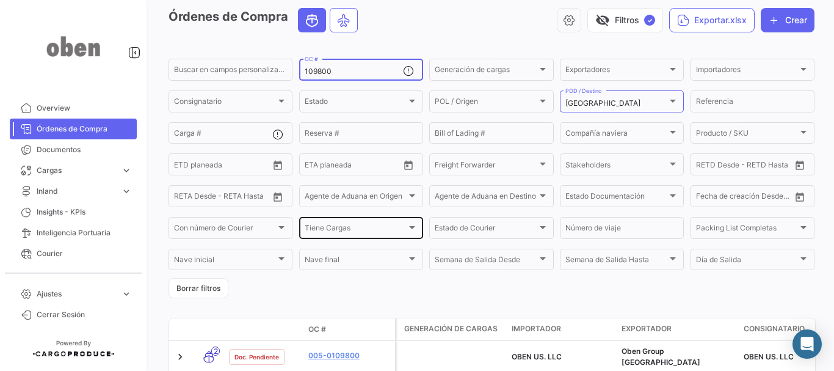
scroll to position [113, 0]
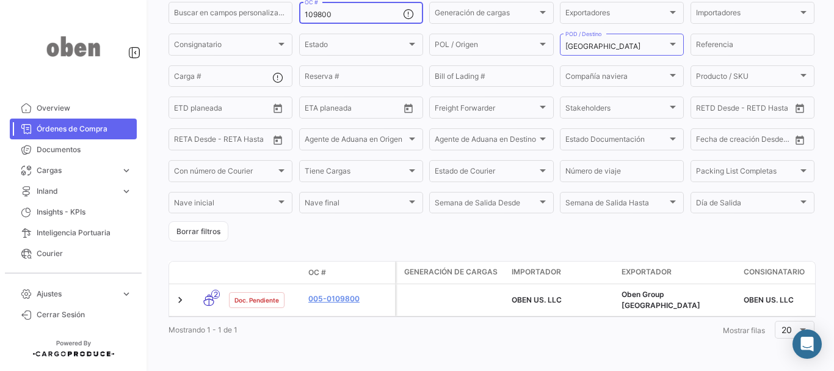
type input "109800"
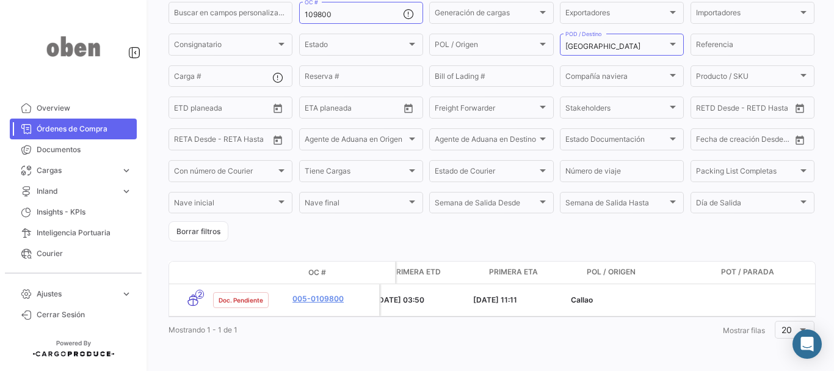
scroll to position [0, 1156]
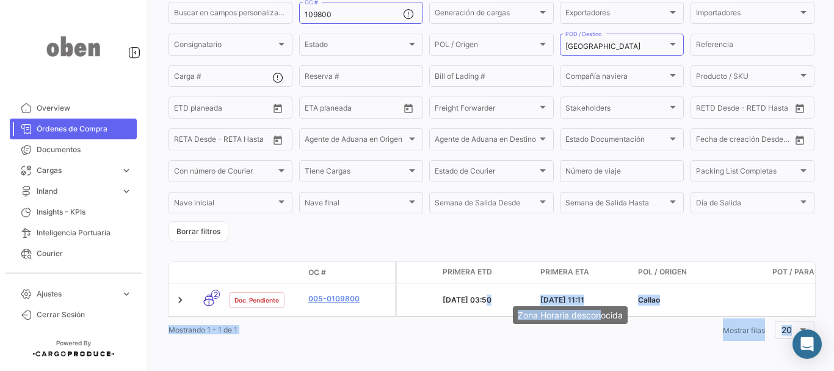
drag, startPoint x: 484, startPoint y: 290, endPoint x: 602, endPoint y: 298, distance: 118.7
click at [602, 298] on body "Overview Órdenes de Compra Documentos Cargas expand_more Cargas Aéreas Cargas M…" at bounding box center [417, 185] width 834 height 371
click at [602, 298] on mat-tooltip-component "Zona Horaria desconocida" at bounding box center [570, 314] width 132 height 35
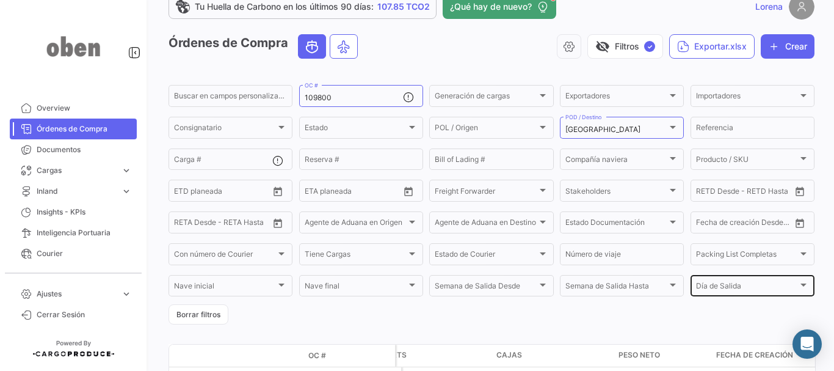
scroll to position [0, 0]
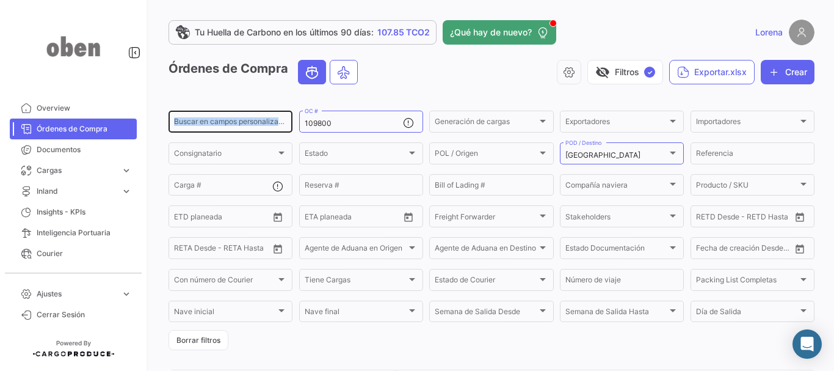
drag, startPoint x: 355, startPoint y: 118, endPoint x: 279, endPoint y: 121, distance: 75.8
click at [0, 0] on div "Buscar en campos personalizados... 109800 OC # Generación de cargas Generación …" at bounding box center [0, 0] width 0 height 0
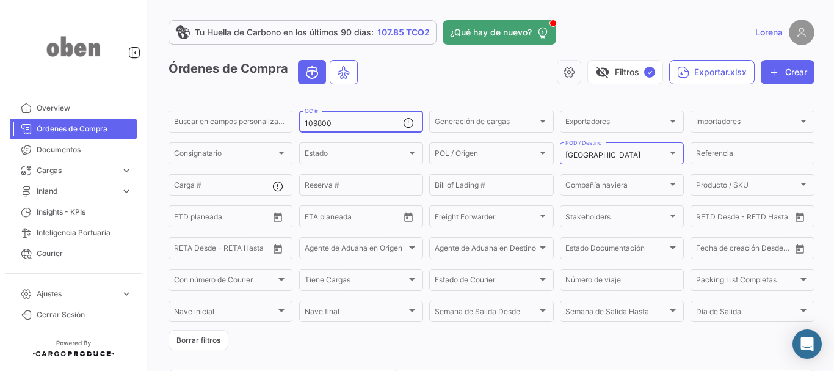
click at [331, 127] on input "109800" at bounding box center [354, 123] width 98 height 9
drag, startPoint x: 335, startPoint y: 126, endPoint x: 226, endPoint y: 122, distance: 108.8
click at [0, 0] on div "Buscar en campos personalizados... 109800 OC # Generación de cargas Generación …" at bounding box center [0, 0] width 0 height 0
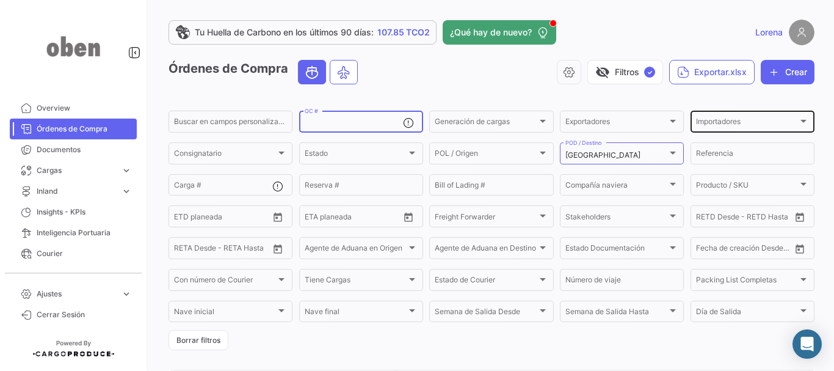
click at [760, 128] on div "Importadores" at bounding box center [747, 123] width 102 height 9
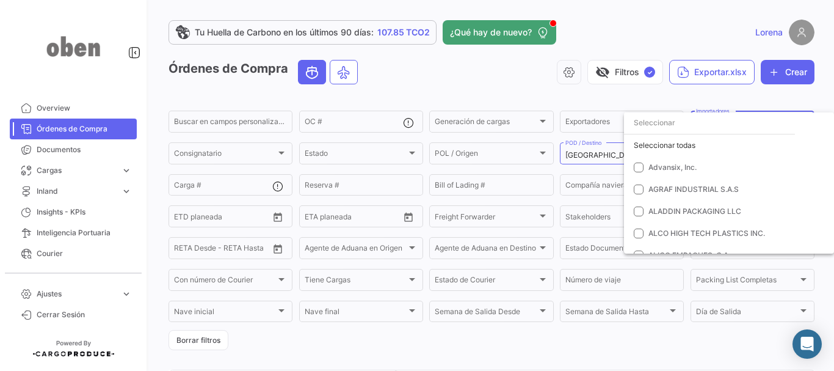
click at [724, 129] on input "dropdown search" at bounding box center [709, 123] width 171 height 22
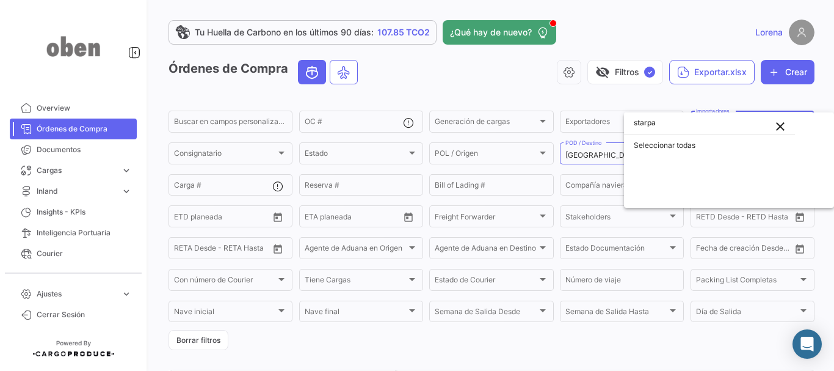
type input "starpak"
drag, startPoint x: 721, startPoint y: 128, endPoint x: 508, endPoint y: 126, distance: 213.1
click at [508, 126] on div "starpak close Seleccionar todas" at bounding box center [417, 185] width 834 height 371
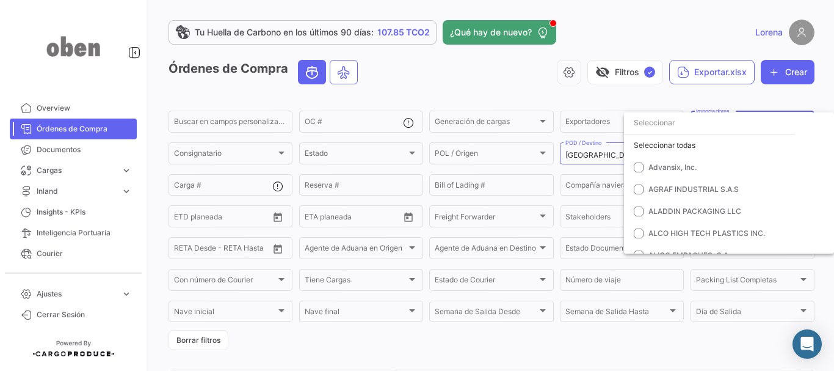
click at [710, 124] on input "dropdown search" at bounding box center [709, 123] width 171 height 22
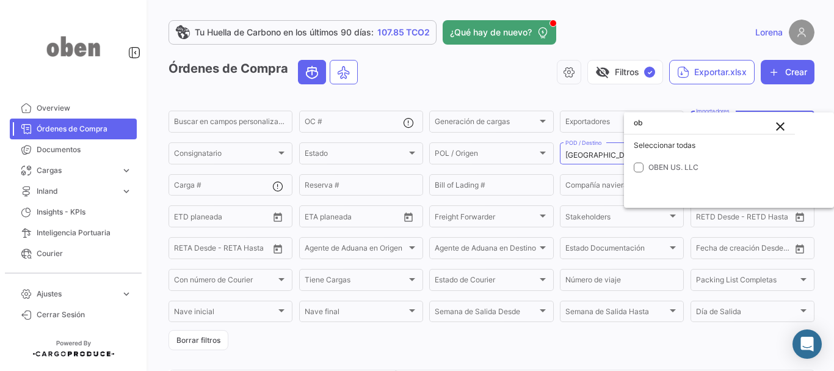
type input "o"
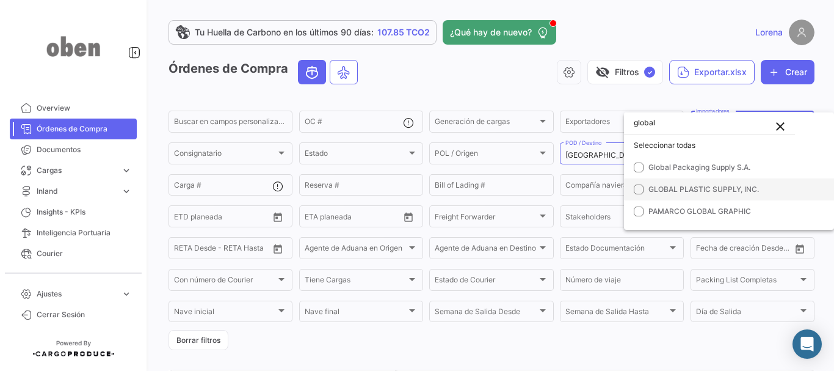
type input "global"
click at [733, 184] on span "GLOBAL PLASTIC SUPPLY, INC." at bounding box center [703, 188] width 111 height 9
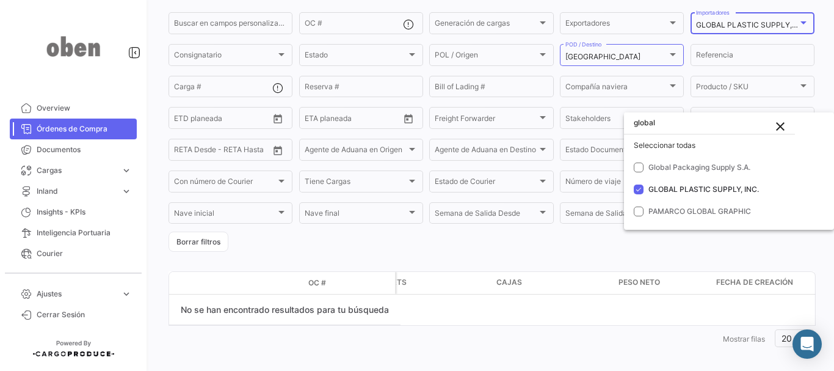
scroll to position [107, 0]
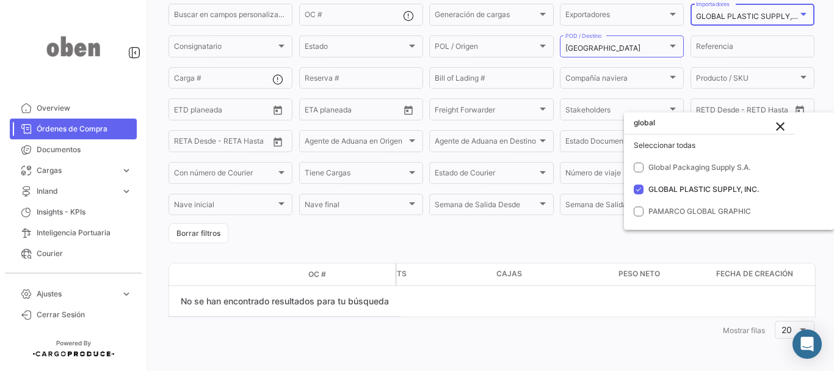
click at [816, 53] on div at bounding box center [417, 185] width 834 height 371
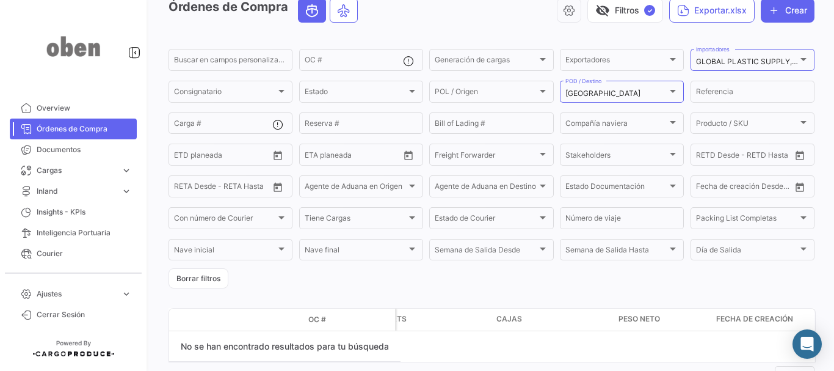
scroll to position [0, 0]
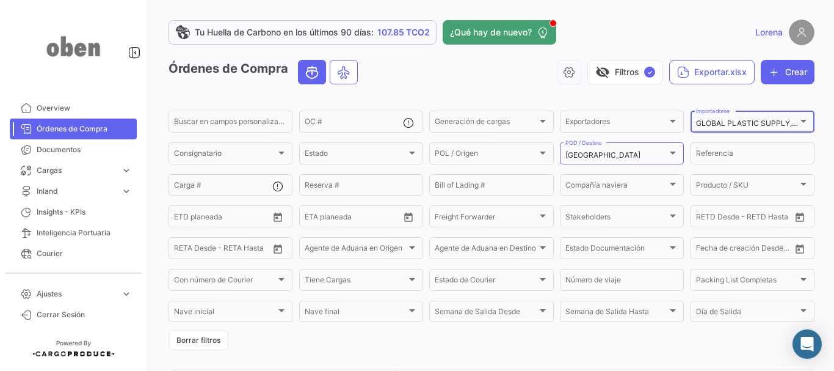
click at [801, 120] on div at bounding box center [804, 121] width 6 height 3
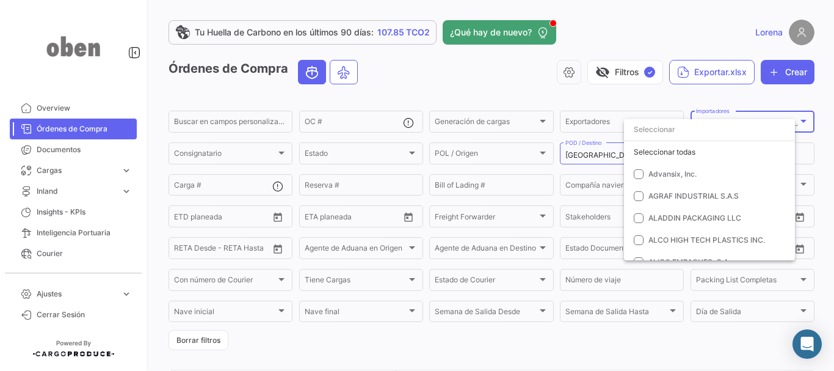
scroll to position [1834, 0]
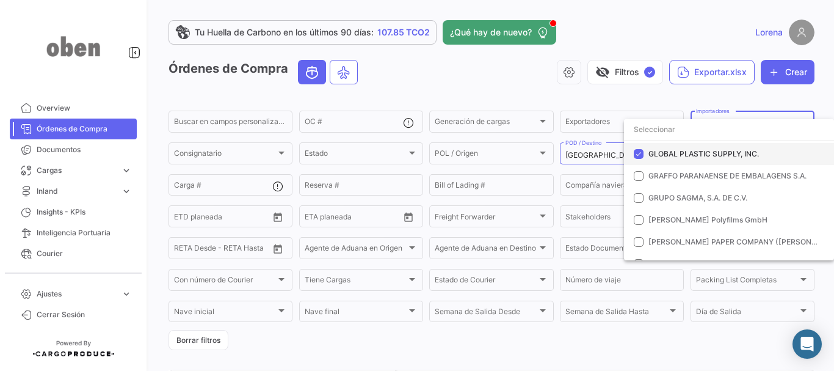
click at [659, 153] on span "GLOBAL PLASTIC SUPPLY, INC." at bounding box center [703, 153] width 111 height 9
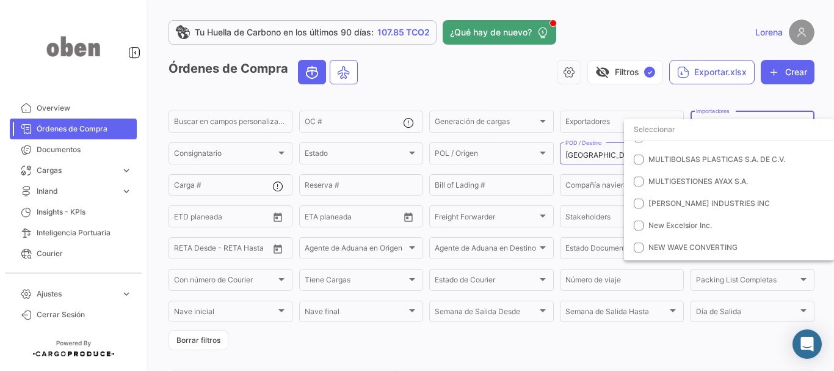
scroll to position [2607, 0]
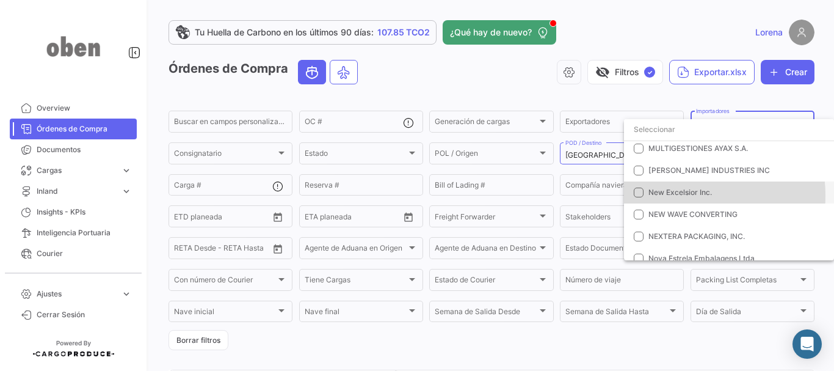
click at [681, 195] on span "New Excelsior Inc." at bounding box center [680, 191] width 64 height 9
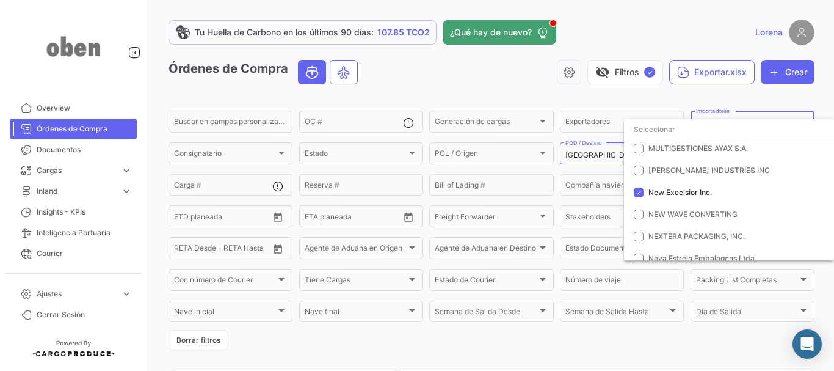
click at [820, 98] on div at bounding box center [417, 185] width 834 height 371
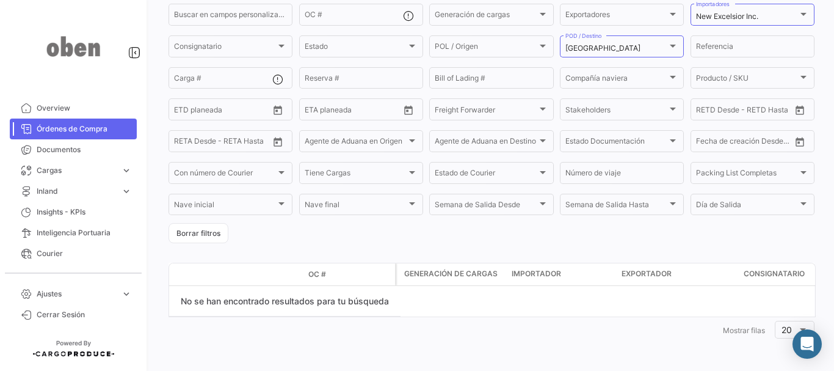
scroll to position [0, 0]
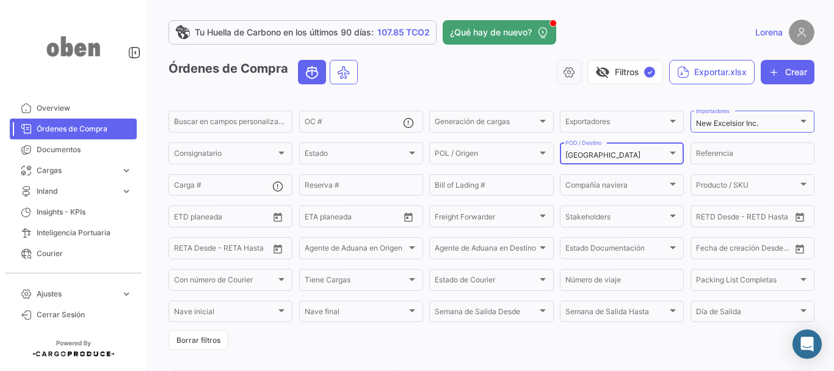
click at [642, 151] on div "[GEOGRAPHIC_DATA]" at bounding box center [616, 155] width 102 height 9
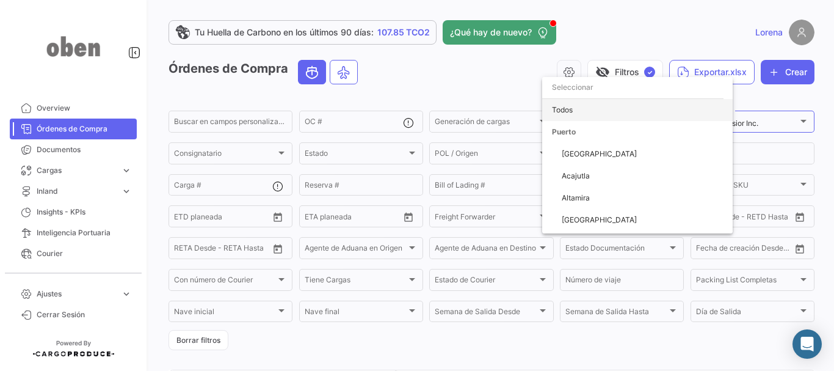
click at [669, 109] on span "Todos" at bounding box center [637, 110] width 171 height 22
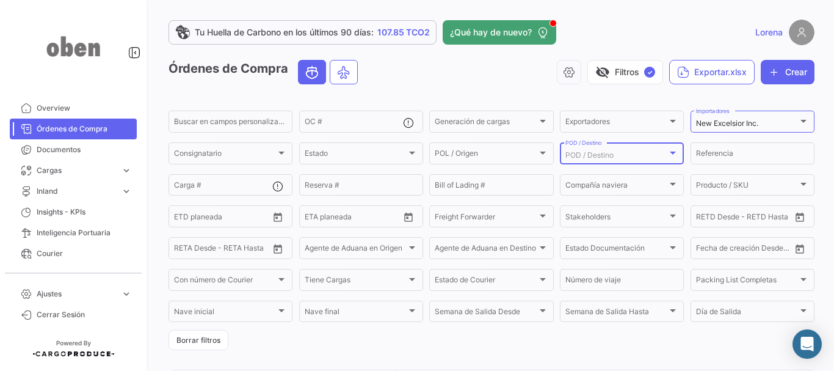
click at [815, 142] on div "Tu Huella de Carbono en los últimos 90 días: 107.85 TCO2 ¿Qué hay de nuevo? [PE…" at bounding box center [491, 185] width 685 height 371
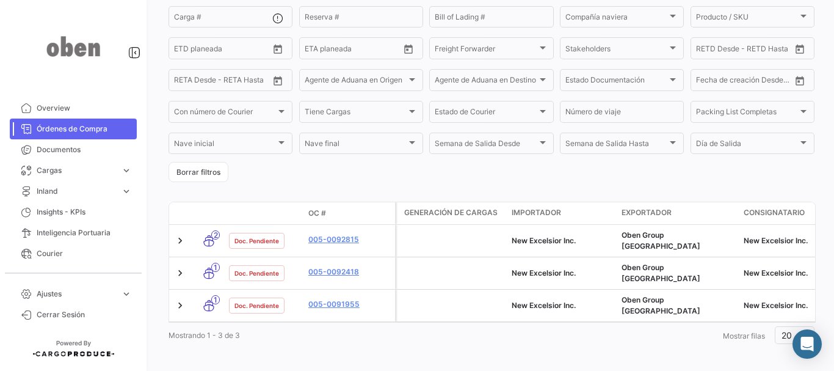
click at [775, 170] on form "Buscar en campos personalizados... OC # Generación de cargas Generación de carg…" at bounding box center [492, 61] width 646 height 241
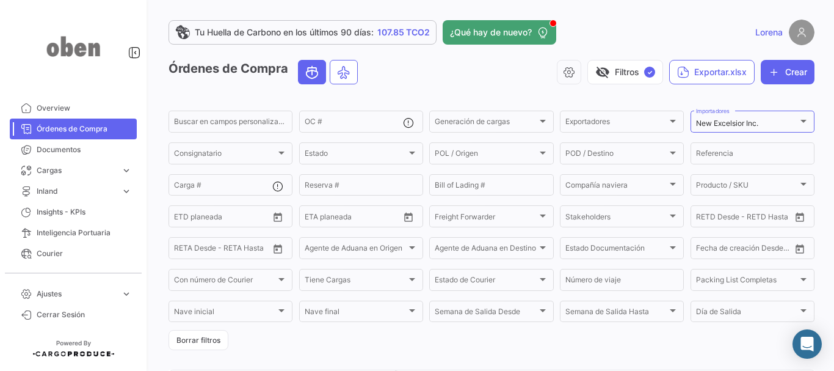
click at [791, 96] on app-list-header "Órdenes de Compra visibility_off Filtros ✓ Exportar.xlsx Crear Buscar en campos…" at bounding box center [492, 205] width 646 height 290
click at [795, 96] on app-list-header "Órdenes de Compra visibility_off Filtros ✓ Exportar.xlsx Crear Buscar en campos…" at bounding box center [492, 205] width 646 height 290
click at [788, 96] on app-list-header "Órdenes de Compra visibility_off Filtros ✓ Exportar.xlsx Crear Buscar en campos…" at bounding box center [492, 205] width 646 height 290
click at [766, 96] on app-list-header "Órdenes de Compra visibility_off Filtros ✓ Exportar.xlsx Crear Buscar en campos…" at bounding box center [492, 205] width 646 height 290
click at [766, 99] on app-list-header "Órdenes de Compra visibility_off Filtros ✓ Exportar.xlsx Crear Buscar en campos…" at bounding box center [492, 205] width 646 height 290
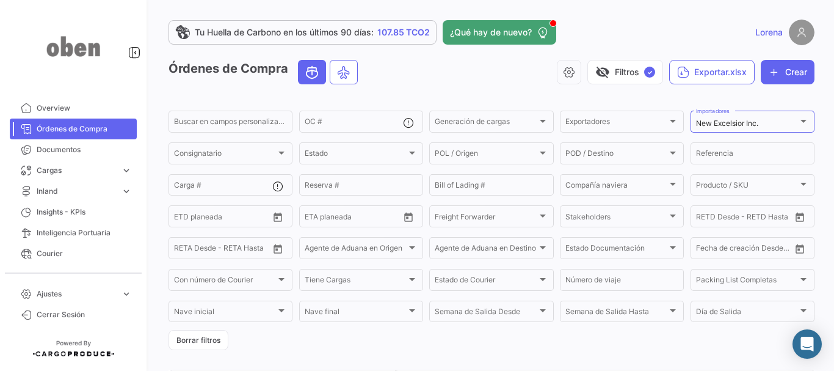
click at [766, 97] on app-list-header "Órdenes de Compra visibility_off Filtros ✓ Exportar.xlsx Crear Buscar en campos…" at bounding box center [492, 205] width 646 height 290
click at [757, 102] on app-list-header "Órdenes de Compra visibility_off Filtros ✓ Exportar.xlsx Crear Buscar en campos…" at bounding box center [492, 205] width 646 height 290
click at [459, 66] on div "visibility_off Filtros ✓ Exportar.xlsx Crear" at bounding box center [591, 72] width 447 height 24
click at [352, 147] on div "Estado Estado" at bounding box center [361, 152] width 113 height 24
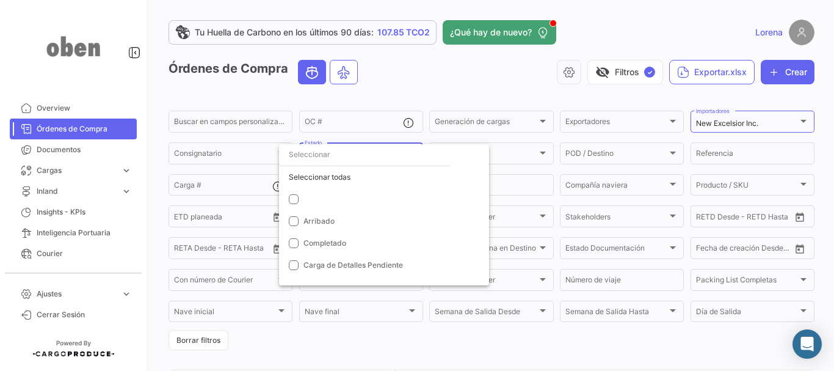
click at [419, 79] on div at bounding box center [417, 185] width 834 height 371
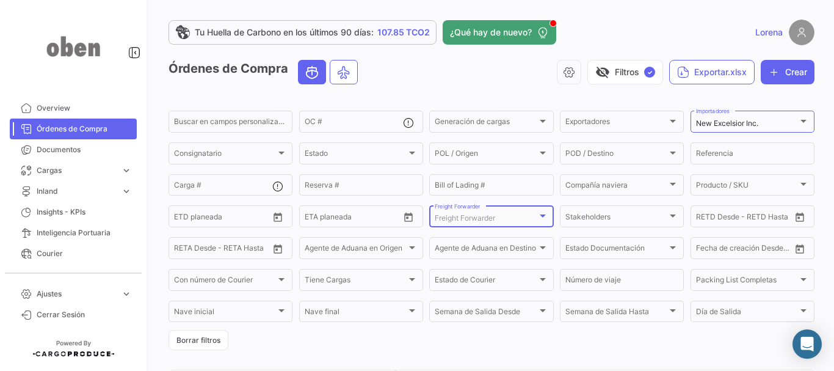
click at [528, 219] on div "Freight Forwarder" at bounding box center [486, 218] width 102 height 9
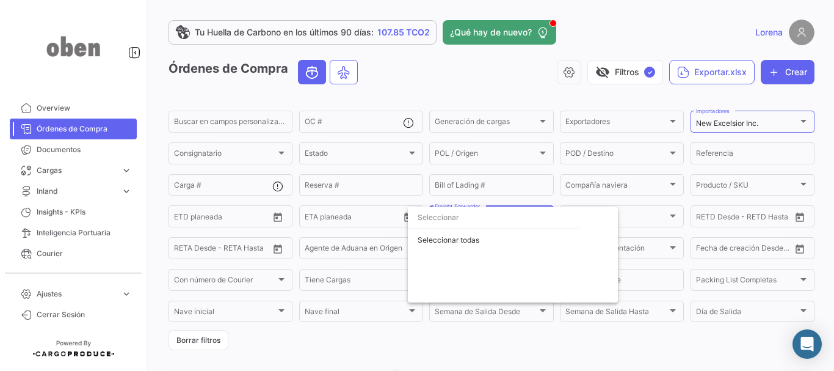
click at [555, 198] on div at bounding box center [417, 185] width 834 height 371
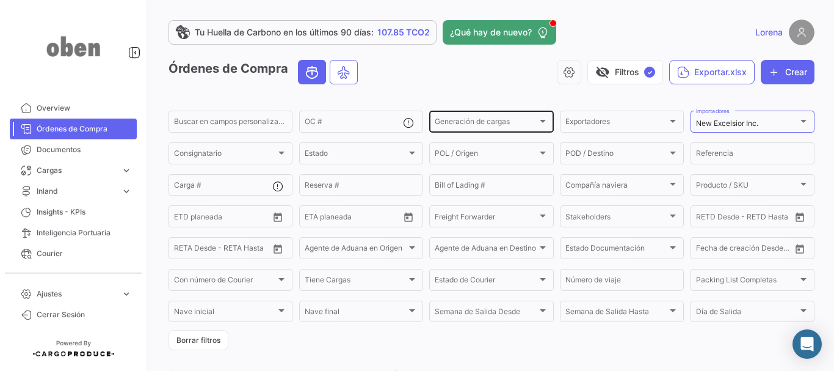
click at [538, 115] on div "Generación de cargas Generación de cargas" at bounding box center [491, 121] width 113 height 24
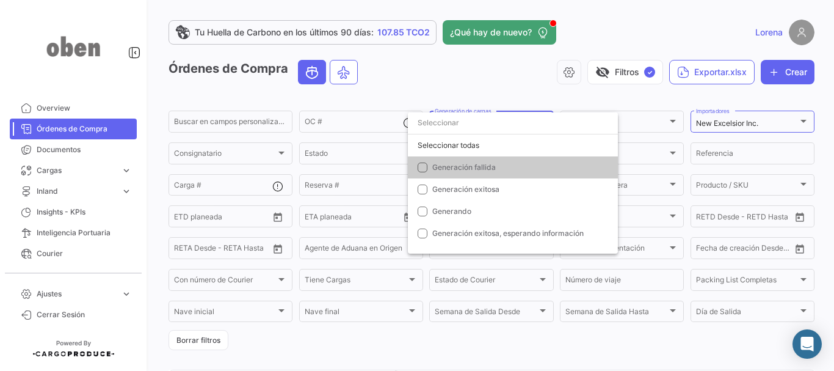
click at [481, 84] on div at bounding box center [417, 185] width 834 height 371
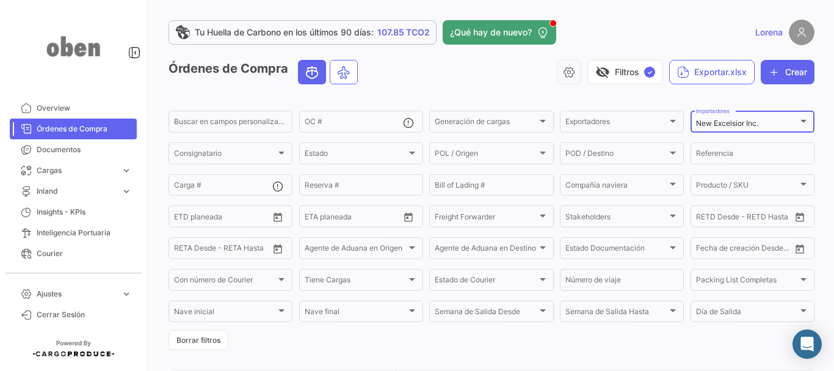
click at [782, 125] on div "New Excelsior Inc." at bounding box center [747, 123] width 102 height 9
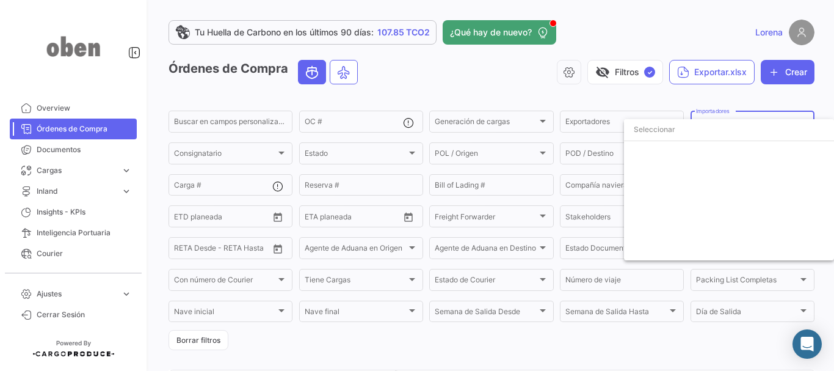
scroll to position [2667, 0]
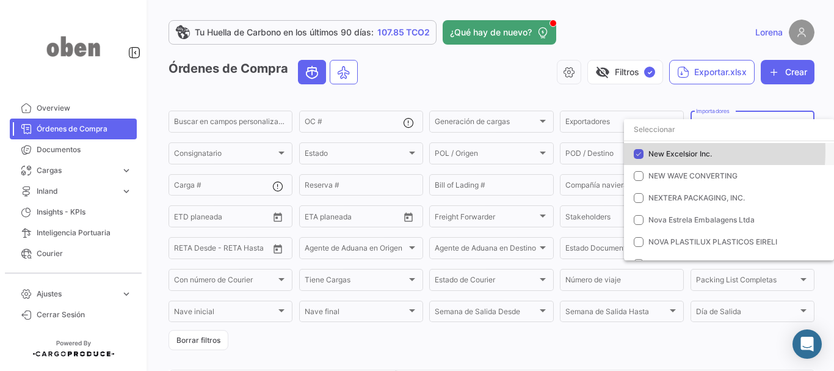
click at [641, 151] on mat-pseudo-checkbox at bounding box center [639, 154] width 10 height 10
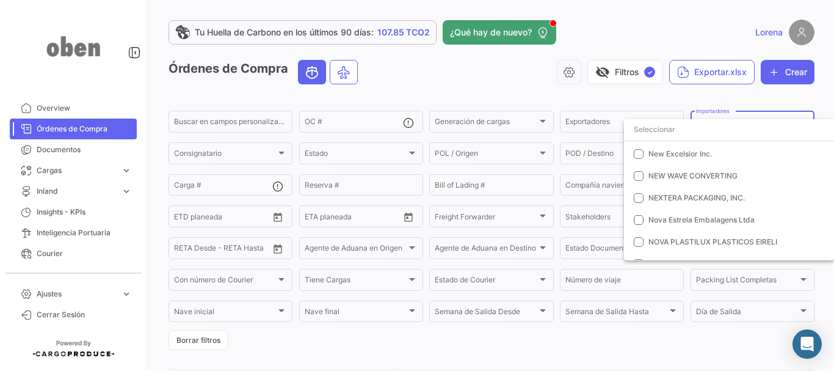
click at [652, 97] on div at bounding box center [417, 185] width 834 height 371
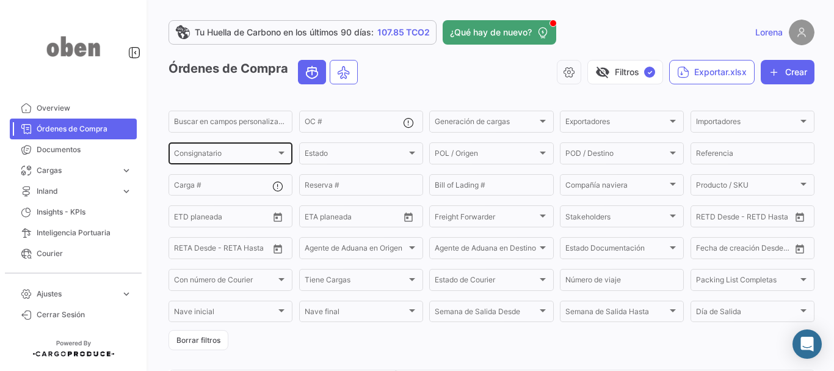
click at [215, 156] on span "Consignatario" at bounding box center [225, 155] width 102 height 9
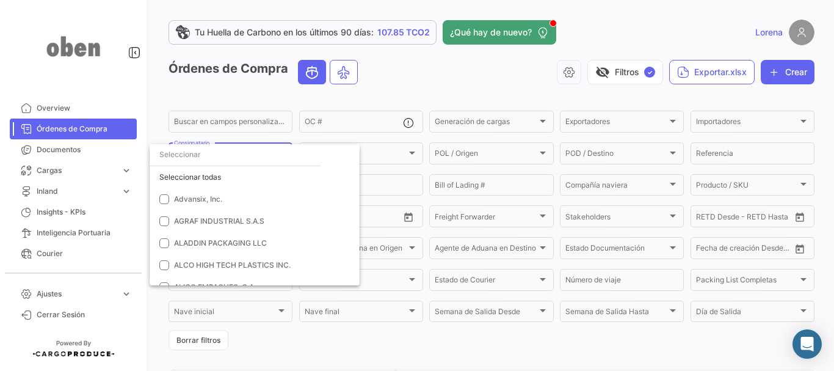
click at [224, 158] on input "dropdown search" at bounding box center [235, 154] width 171 height 22
type input "m"
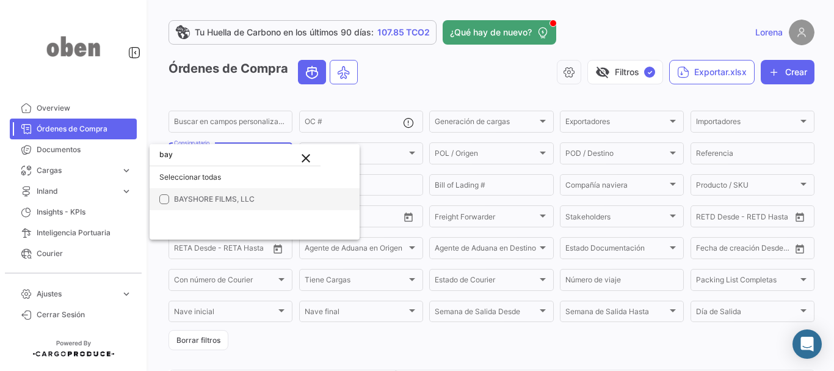
type input "bay"
click at [208, 203] on span "BAYSHORE FILMS, LLC" at bounding box center [259, 199] width 171 height 11
click at [761, 95] on div at bounding box center [417, 185] width 834 height 371
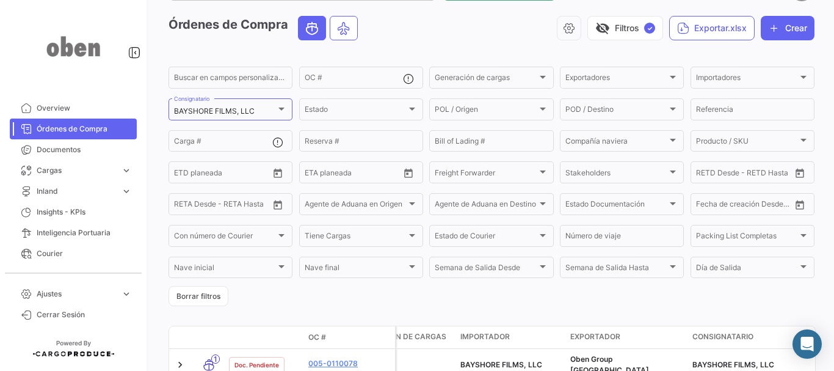
scroll to position [0, 0]
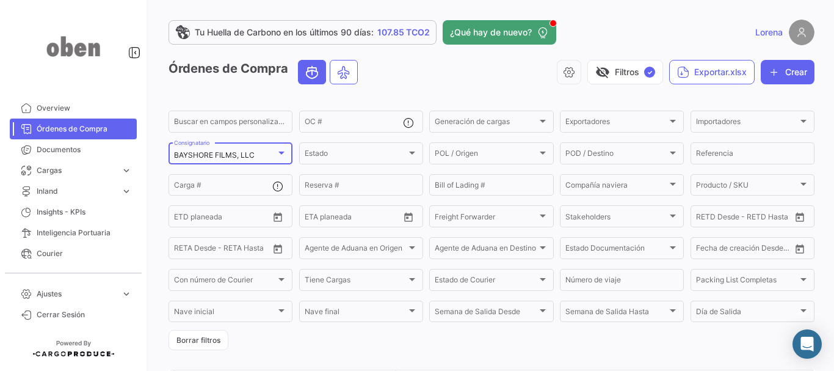
click at [253, 159] on mat-select-trigger "BAYSHORE FILMS, LLC" at bounding box center [214, 154] width 81 height 9
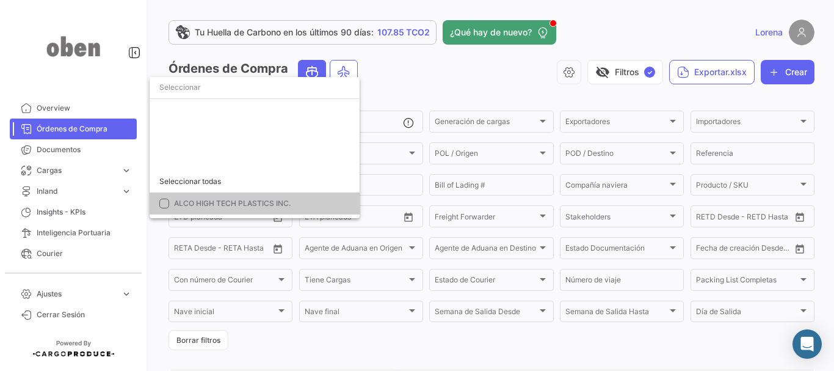
scroll to position [333, 0]
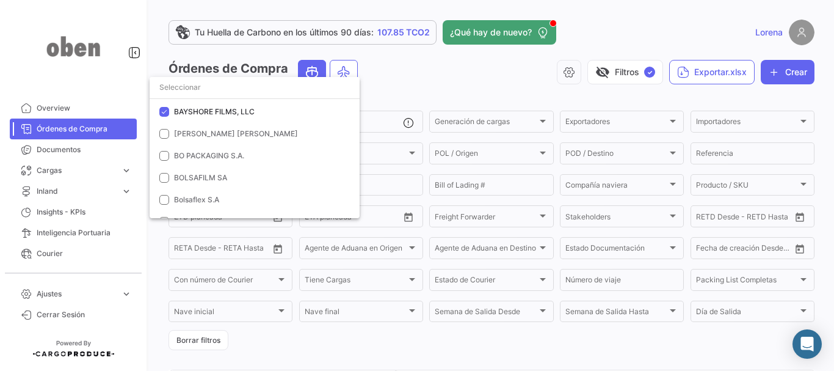
click at [437, 68] on div at bounding box center [417, 185] width 834 height 371
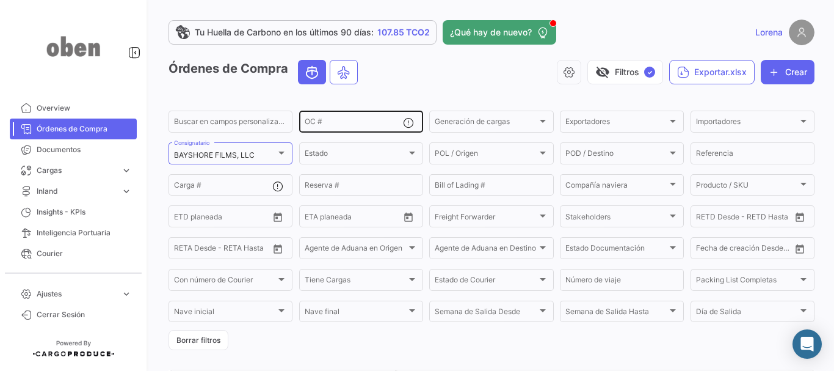
click at [357, 121] on input "OC #" at bounding box center [354, 123] width 98 height 9
type input "109282"
click at [468, 78] on div "visibility_off Filtros ✓ Exportar.xlsx Crear" at bounding box center [591, 72] width 447 height 24
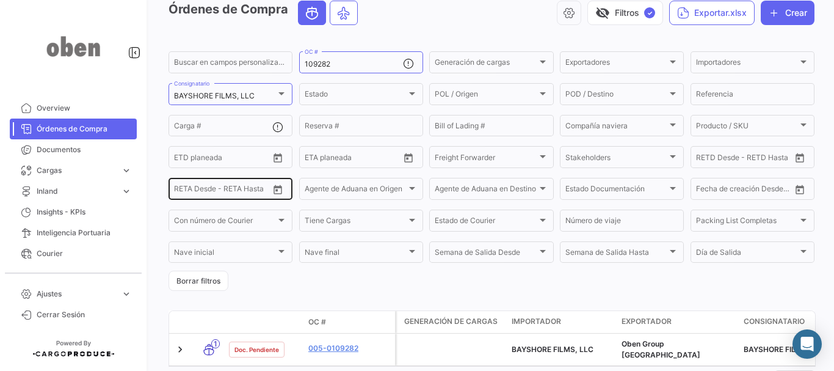
scroll to position [52, 0]
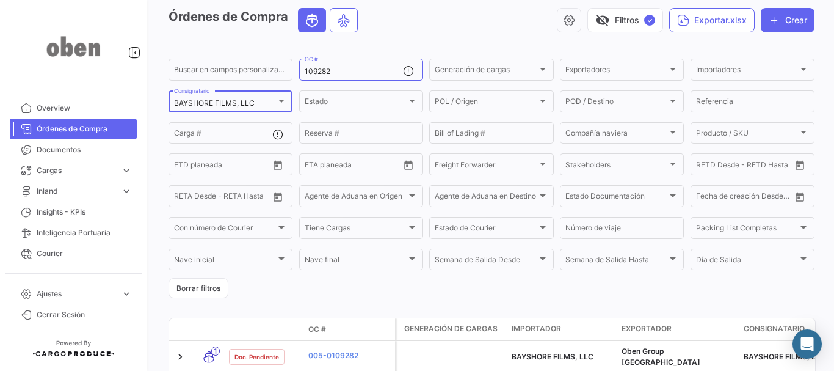
click at [281, 100] on div at bounding box center [281, 101] width 6 height 3
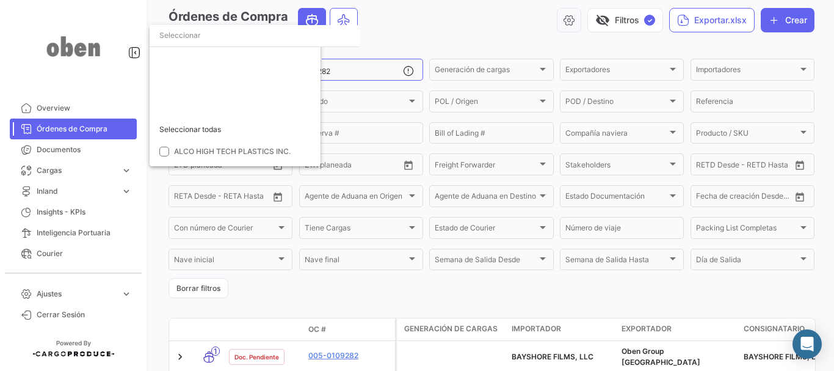
scroll to position [333, 0]
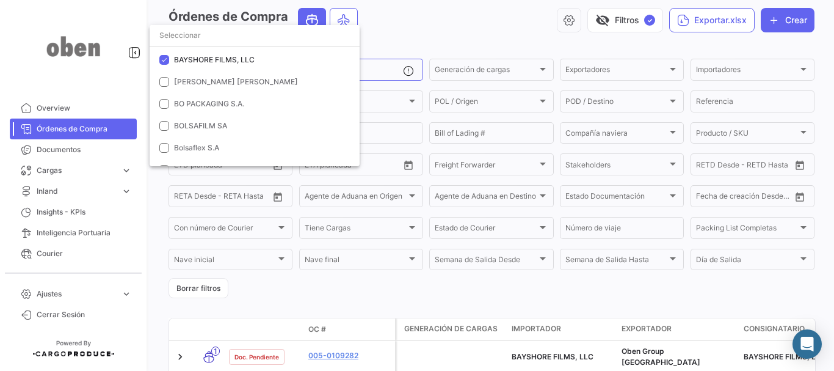
click at [177, 35] on input "dropdown search" at bounding box center [255, 35] width 210 height 22
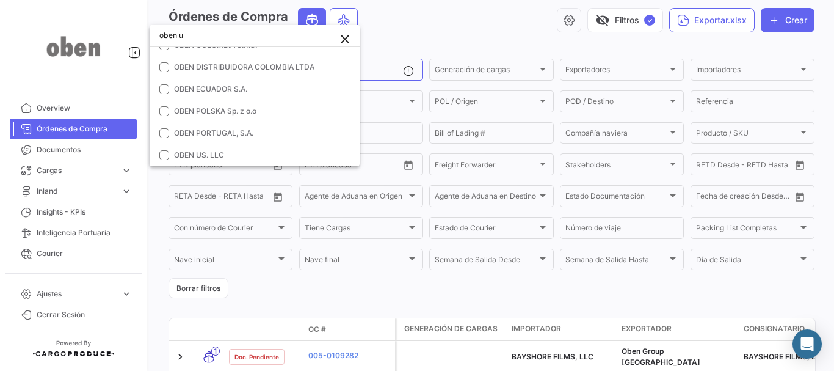
scroll to position [0, 0]
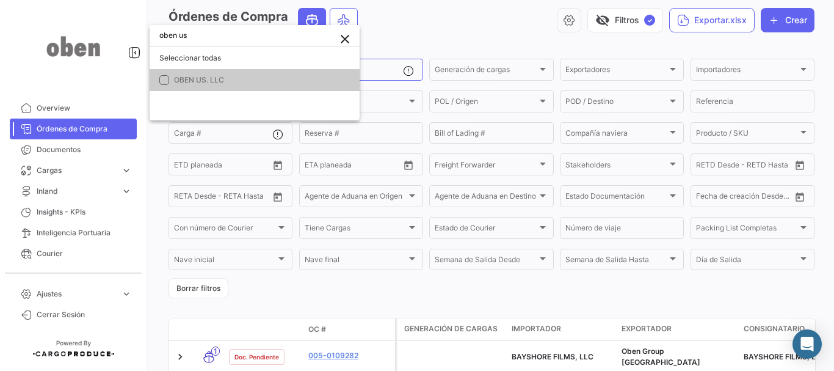
type input "oben us"
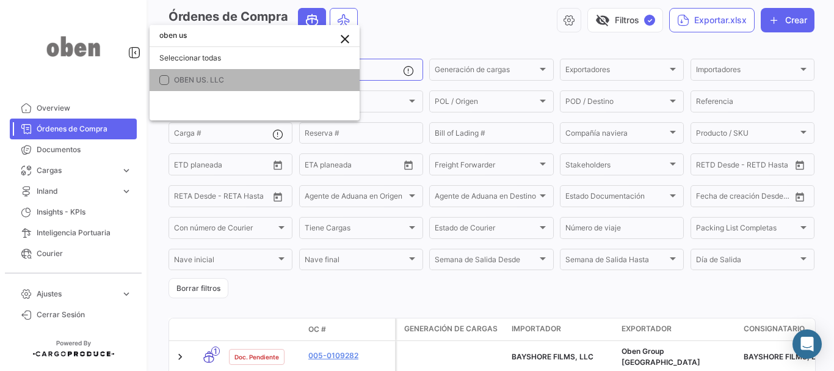
click at [189, 76] on span "OBEN US. LLC" at bounding box center [199, 79] width 50 height 9
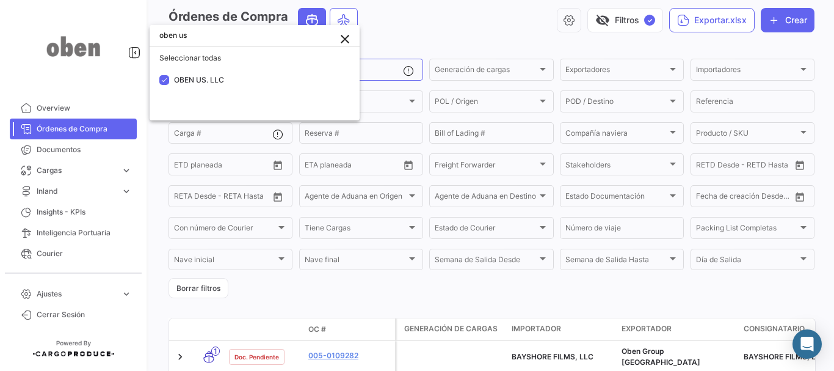
click at [392, 71] on div at bounding box center [417, 185] width 834 height 371
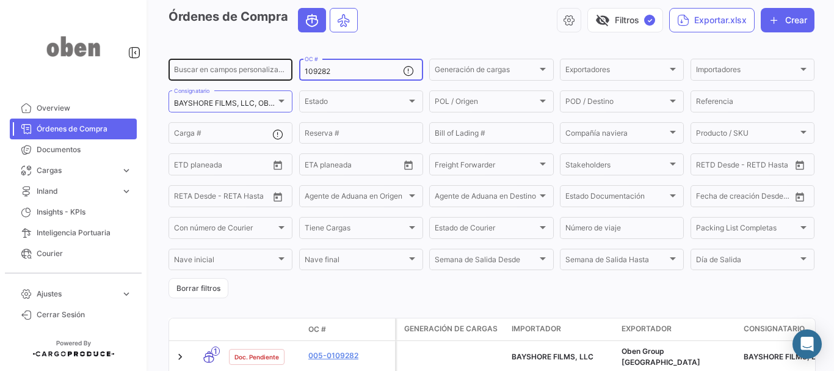
drag, startPoint x: 372, startPoint y: 71, endPoint x: 231, endPoint y: 74, distance: 141.1
click at [0, 0] on div "Buscar en campos personalizados... 109282 OC # Generación de cargas Generación …" at bounding box center [0, 0] width 0 height 0
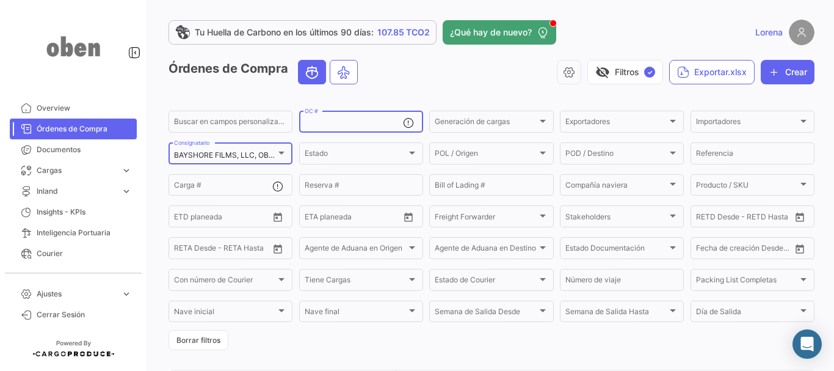
click at [276, 151] on div at bounding box center [281, 153] width 11 height 10
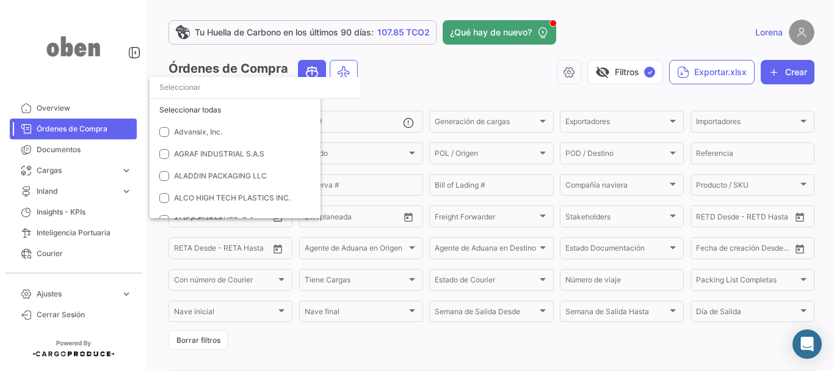
scroll to position [333, 0]
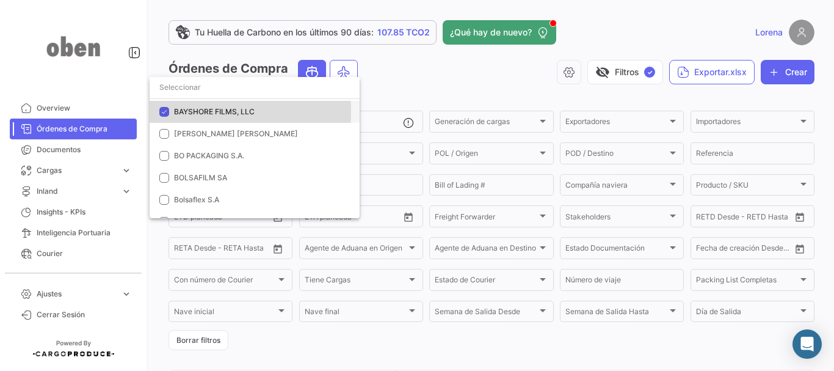
click at [167, 111] on mat-pseudo-checkbox at bounding box center [164, 112] width 10 height 10
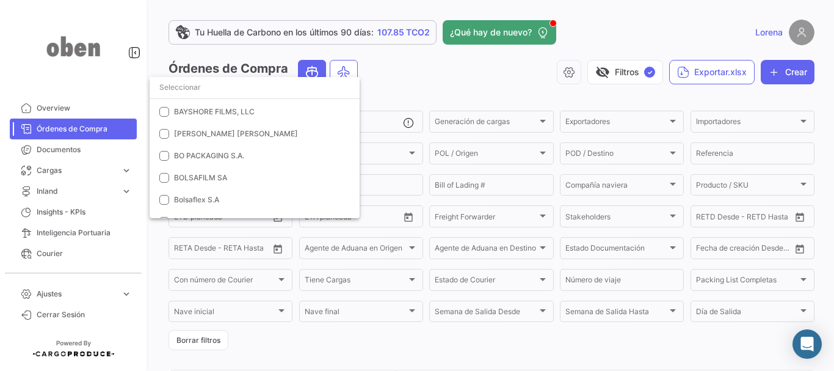
click at [180, 86] on input "dropdown search" at bounding box center [255, 87] width 210 height 22
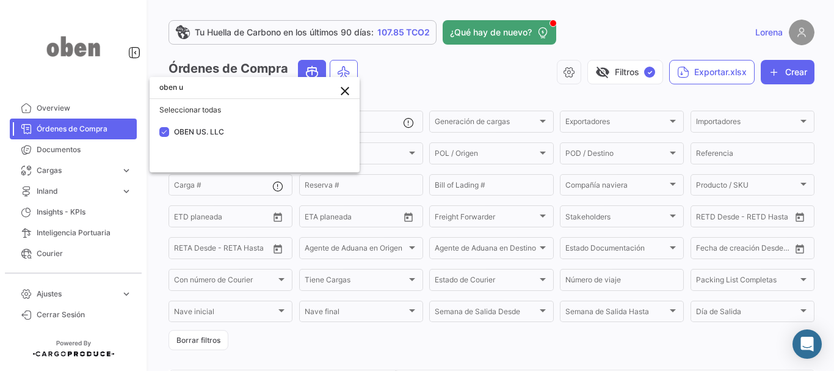
scroll to position [0, 0]
type input "oben us"
click at [196, 129] on span "OBEN US. LLC" at bounding box center [199, 131] width 50 height 9
click at [400, 78] on div at bounding box center [417, 185] width 834 height 371
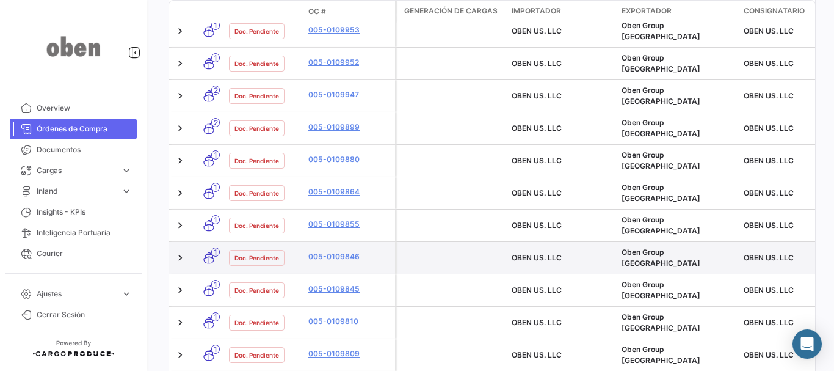
scroll to position [574, 0]
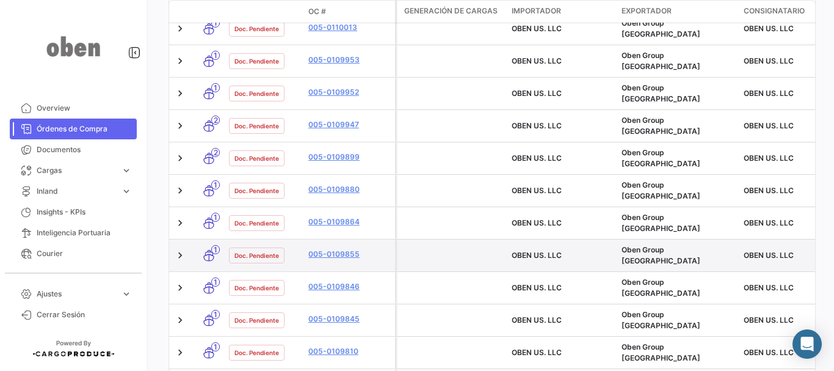
click at [545, 250] on span "OBEN US. LLC" at bounding box center [537, 254] width 50 height 9
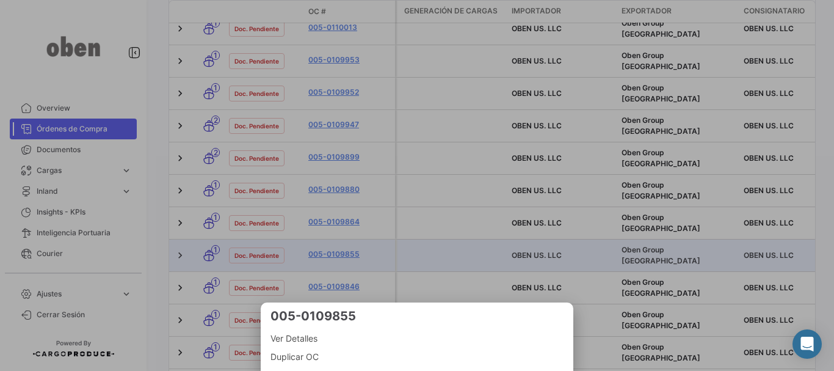
click at [522, 164] on div at bounding box center [417, 185] width 834 height 371
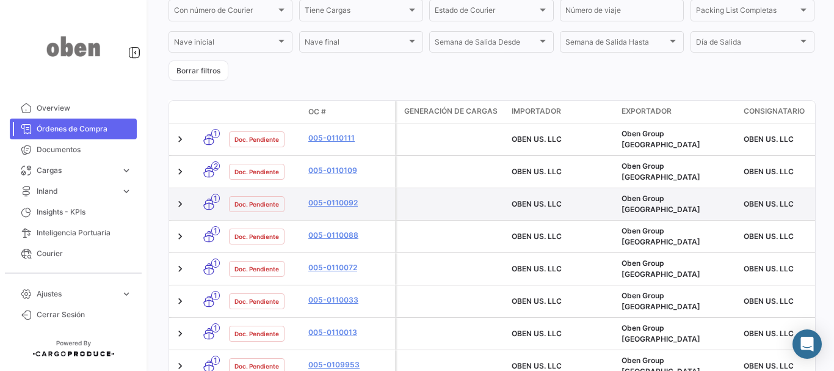
scroll to position [269, 0]
